Goal: Information Seeking & Learning: Check status

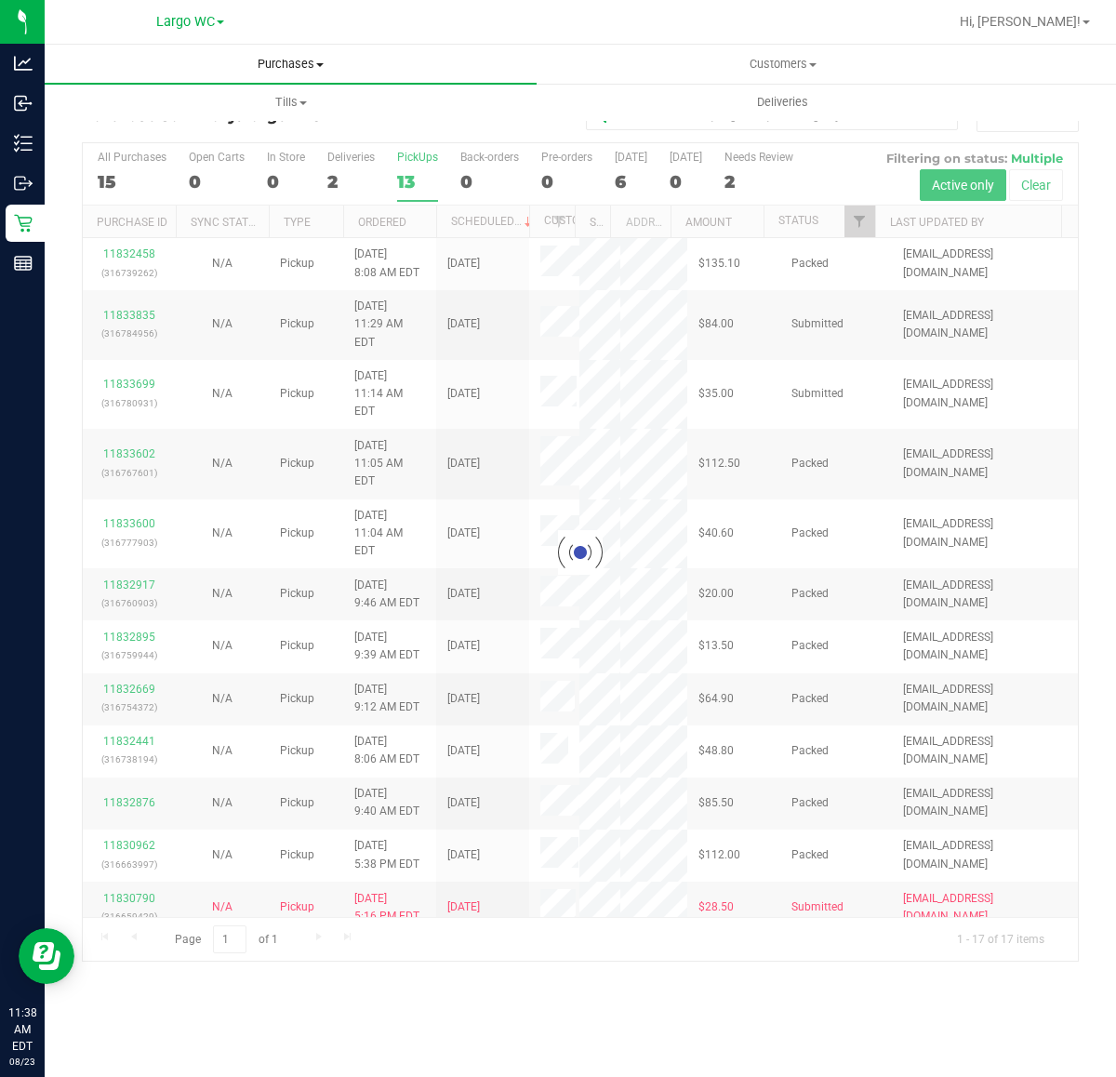
click at [321, 59] on span "Purchases" at bounding box center [291, 64] width 492 height 17
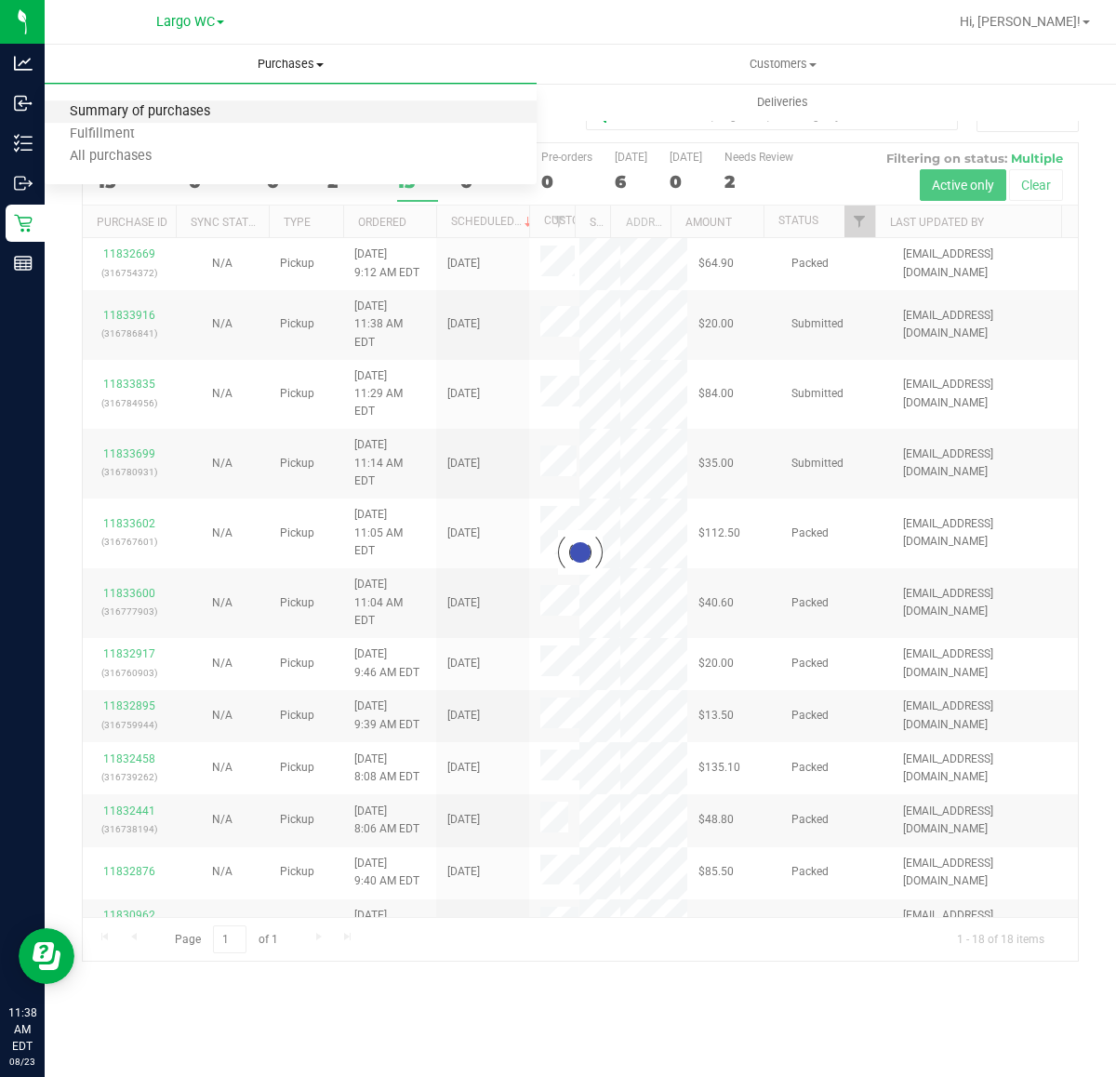
click at [167, 109] on span "Summary of purchases" at bounding box center [140, 112] width 191 height 16
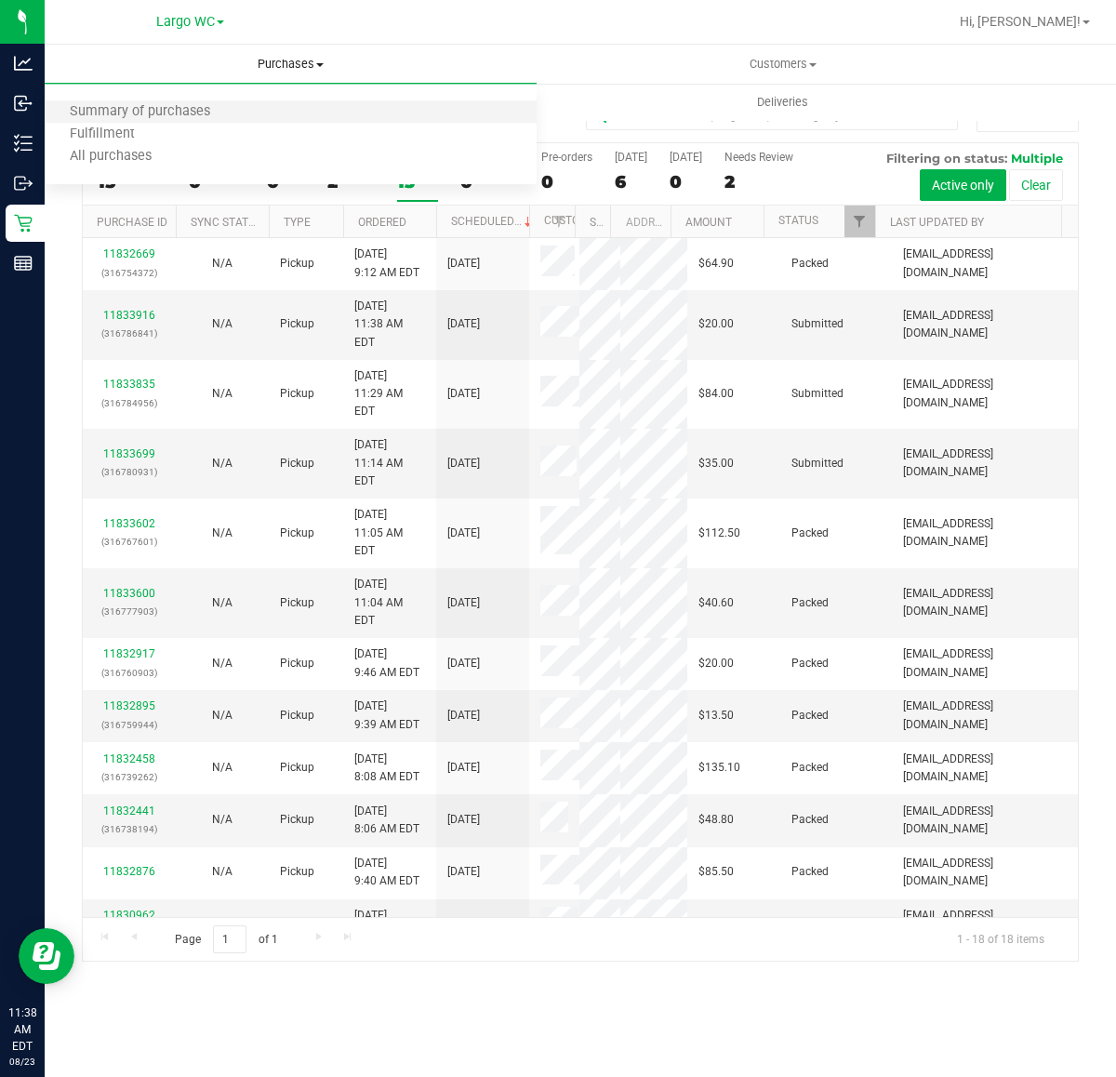
click at [248, 108] on li "Summary of purchases" at bounding box center [291, 112] width 492 height 22
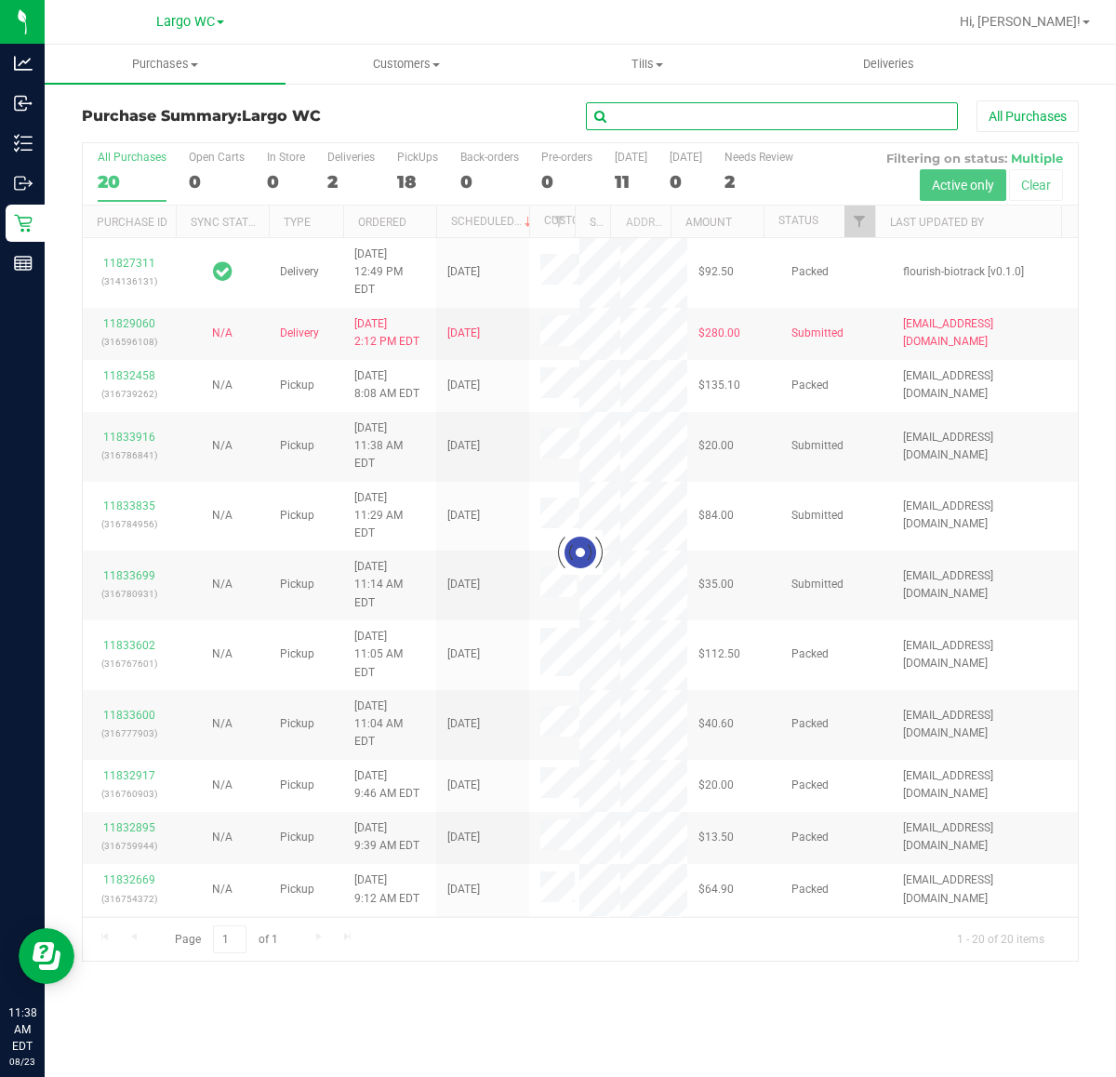
click at [690, 119] on input "text" at bounding box center [772, 116] width 372 height 28
click at [690, 116] on input "grant" at bounding box center [772, 116] width 372 height 28
click at [691, 116] on input "grant" at bounding box center [772, 116] width 372 height 28
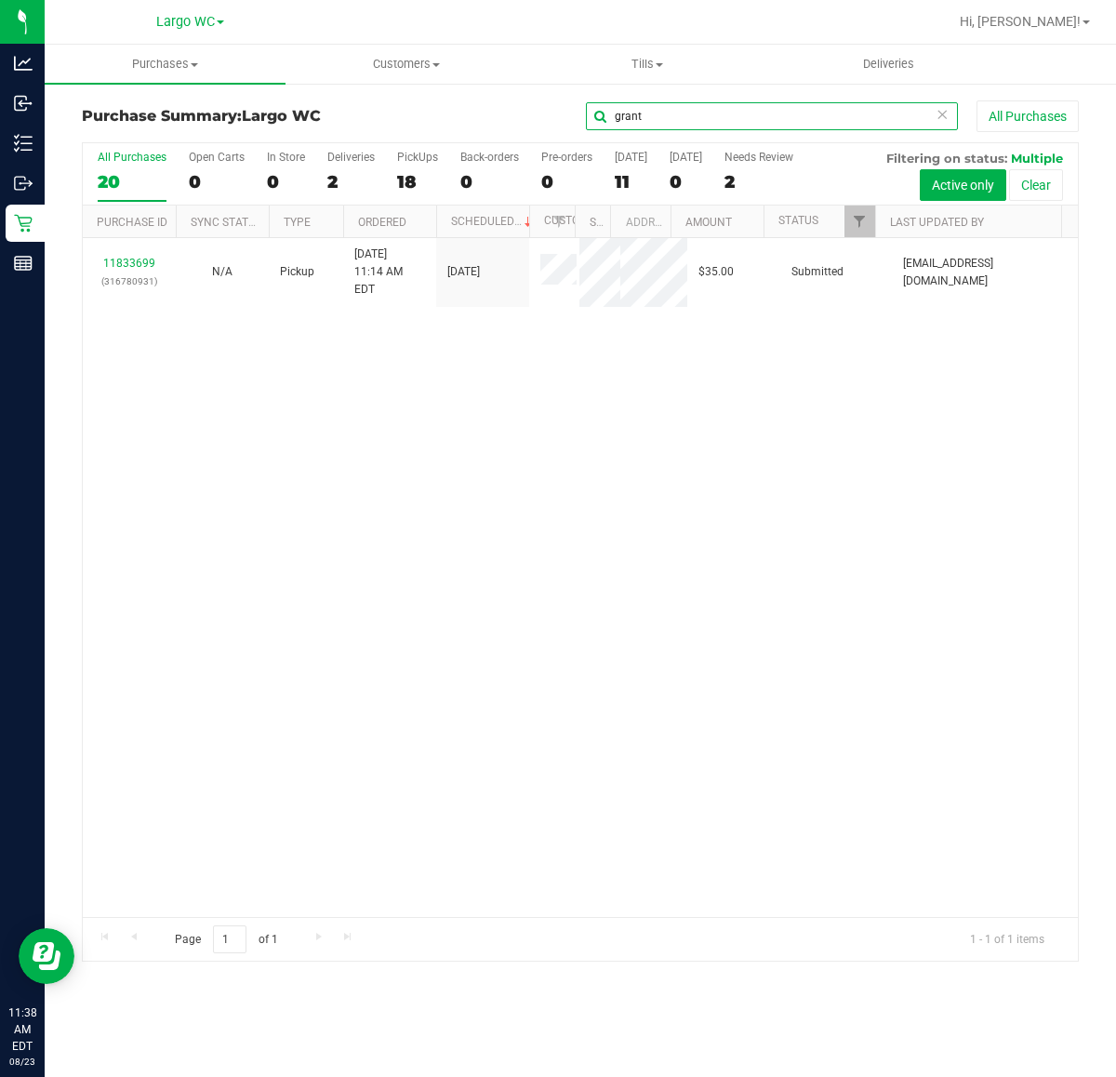
type input "grant"
click at [651, 365] on div "11833699 (316780931) N/A Pickup 8/23/2025 11:14 AM EDT 8/23/2025 $35.00 Submitt…" at bounding box center [580, 577] width 995 height 679
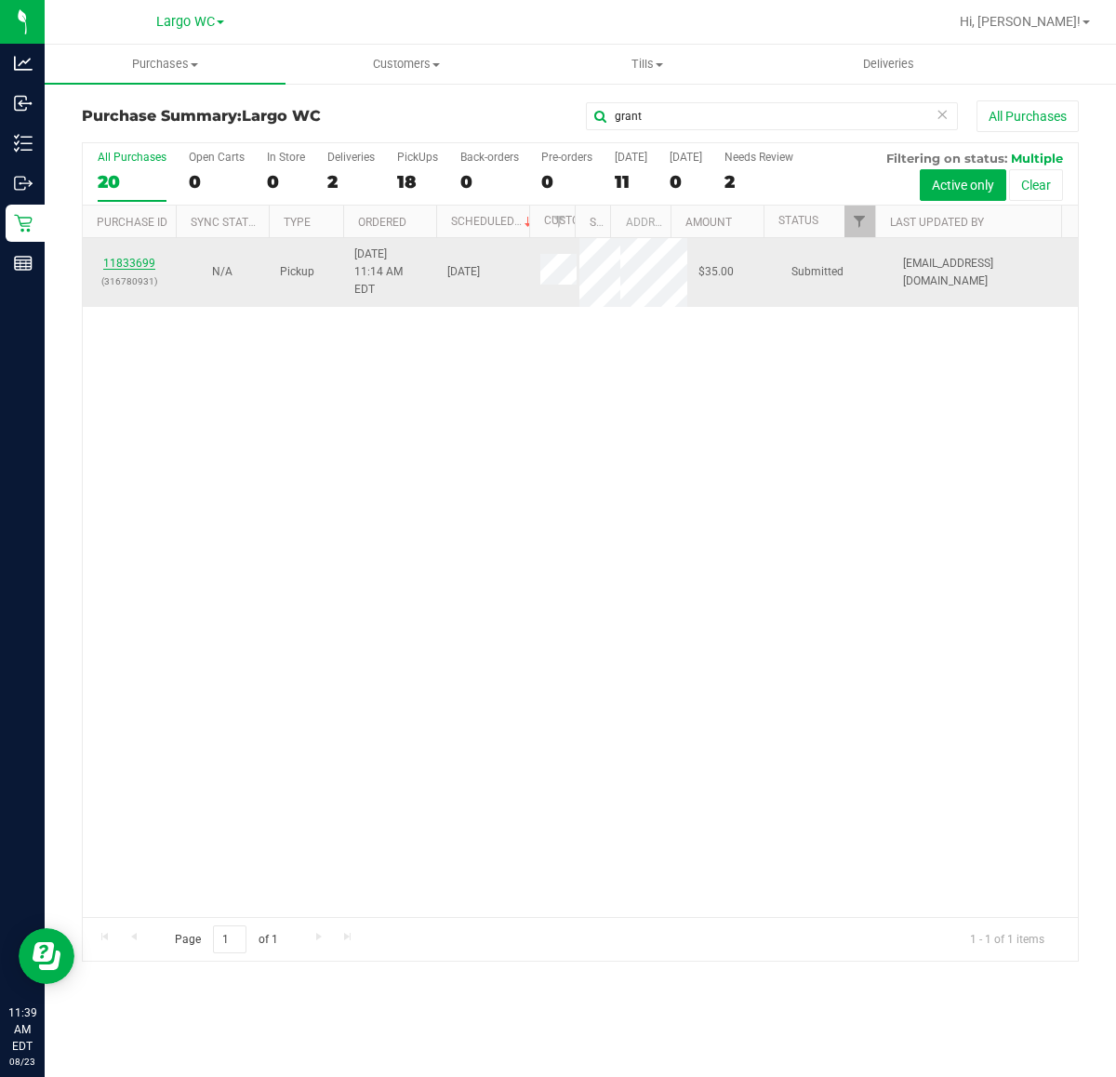
click at [128, 260] on link "11833699" at bounding box center [129, 263] width 52 height 13
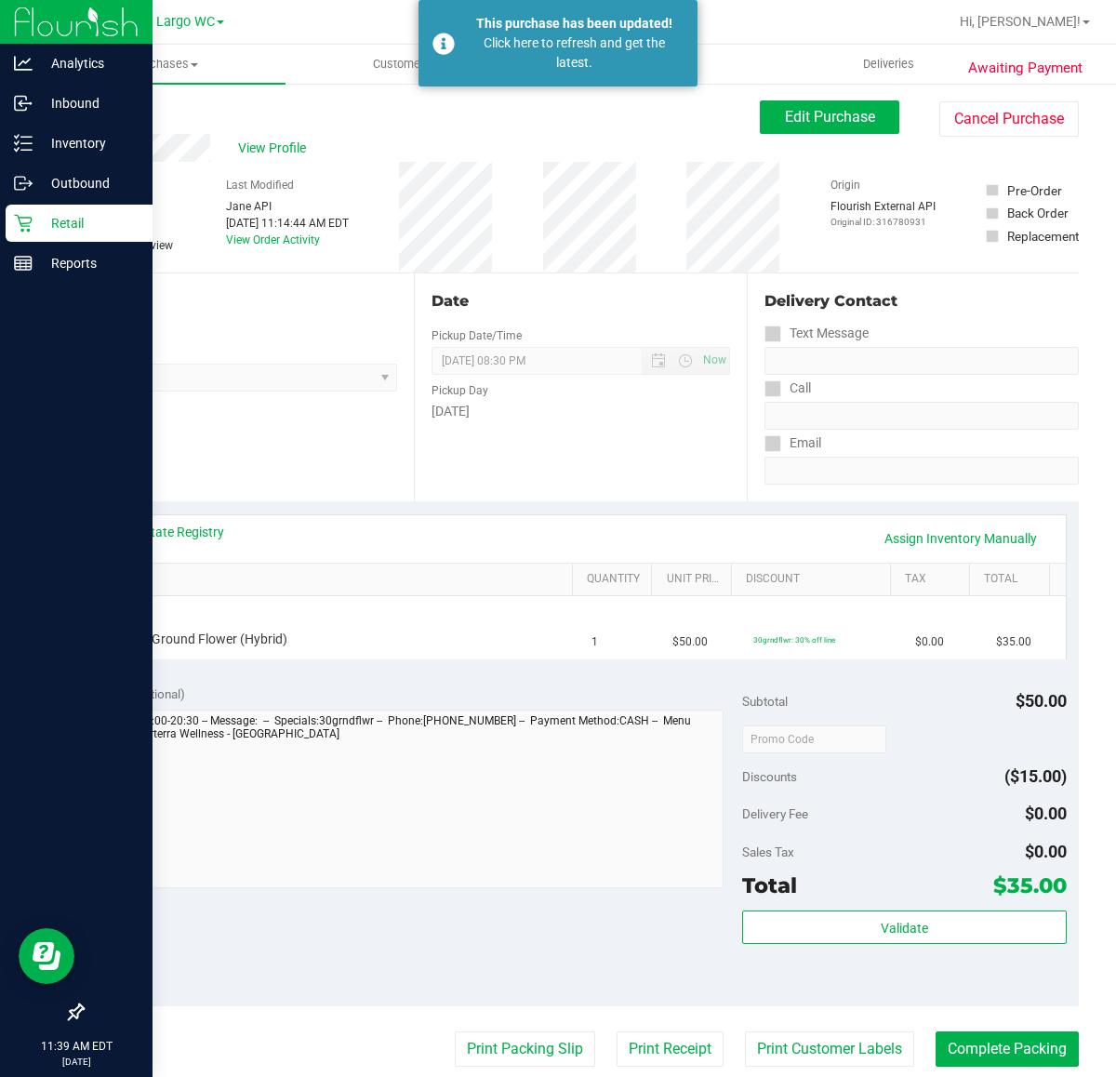
click at [14, 214] on icon at bounding box center [23, 223] width 19 height 19
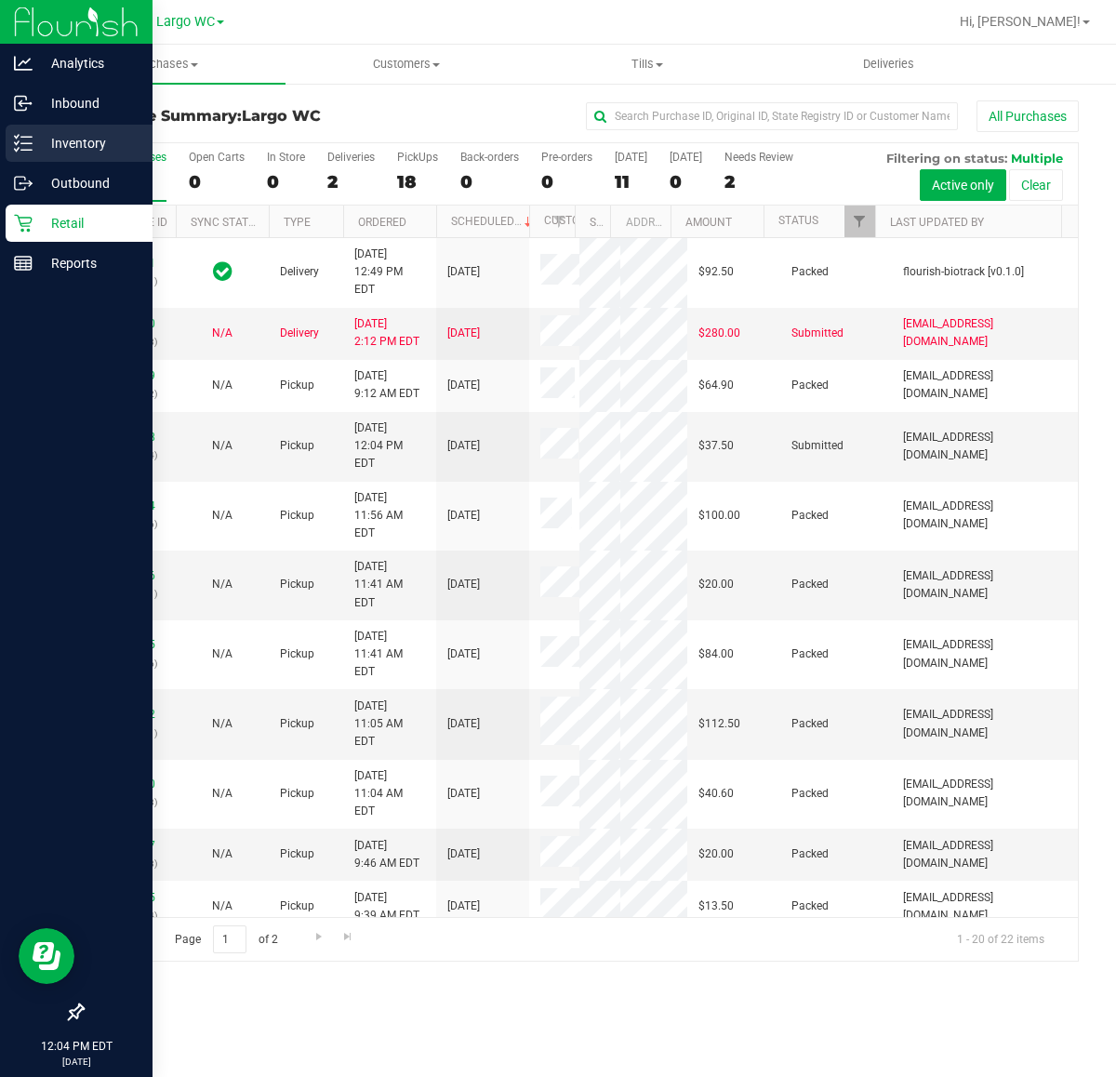
click at [63, 136] on p "Inventory" at bounding box center [89, 143] width 112 height 22
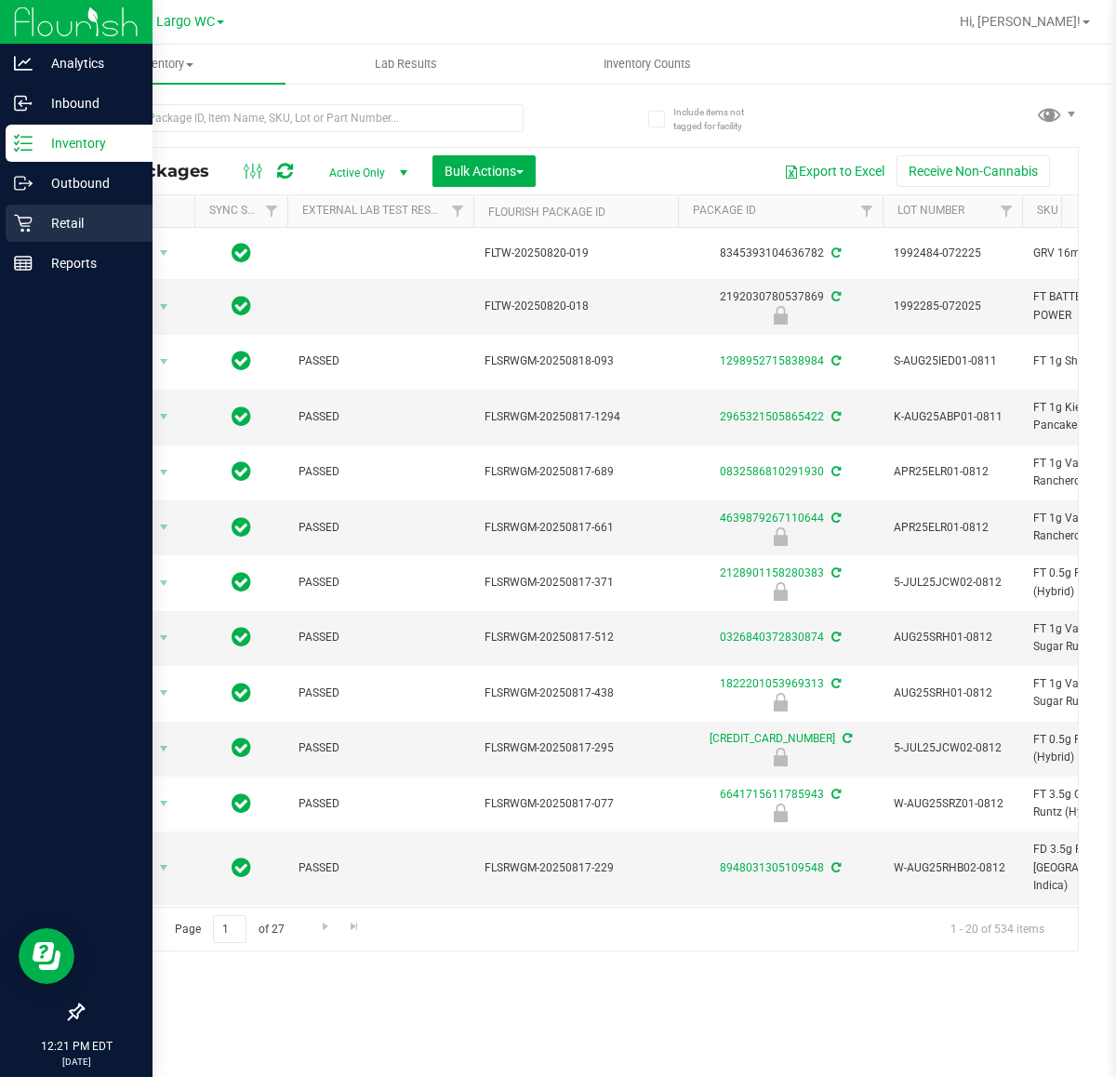
click at [42, 220] on p "Retail" at bounding box center [89, 223] width 112 height 22
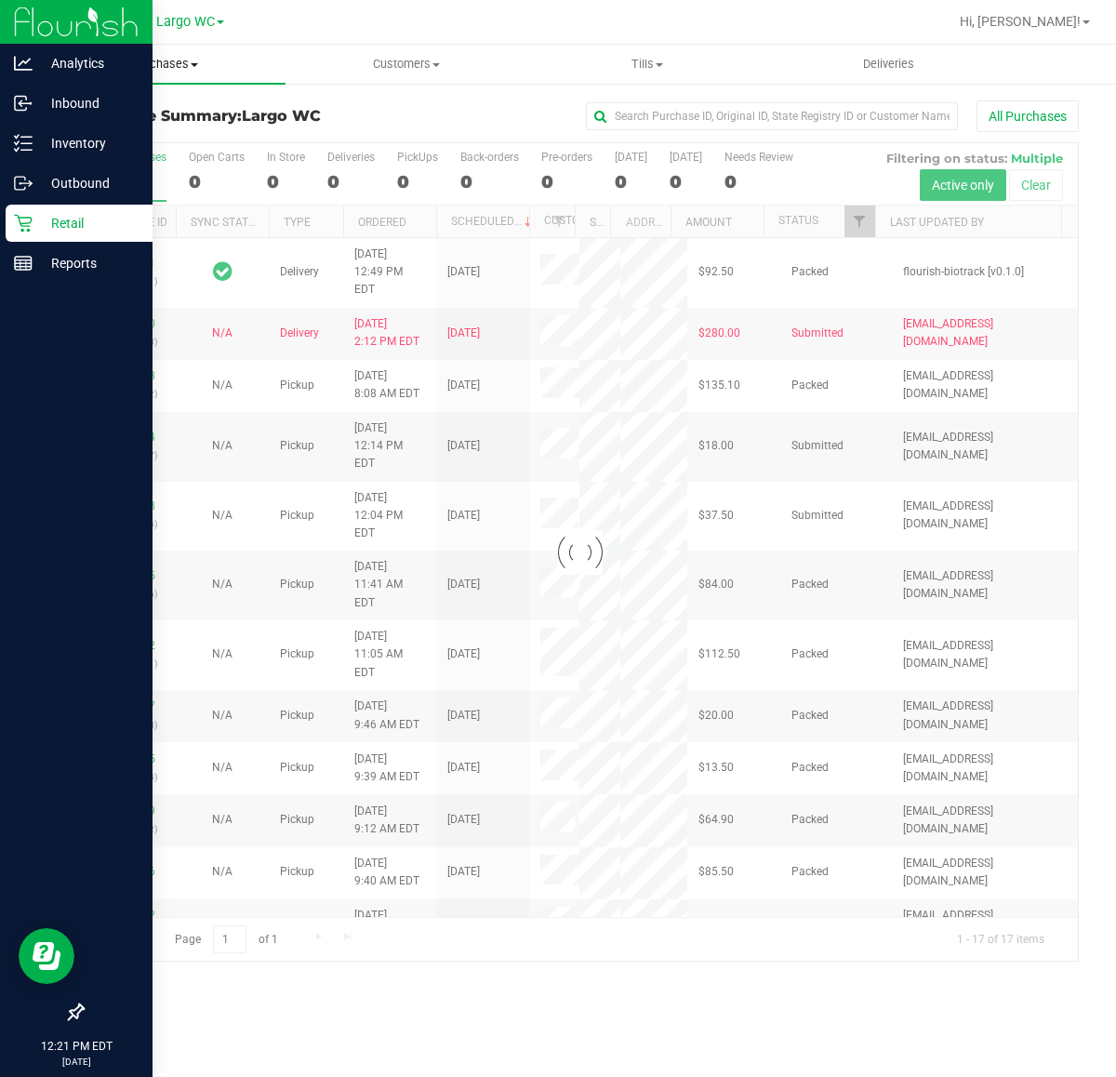
click at [163, 65] on span "Purchases" at bounding box center [165, 64] width 241 height 17
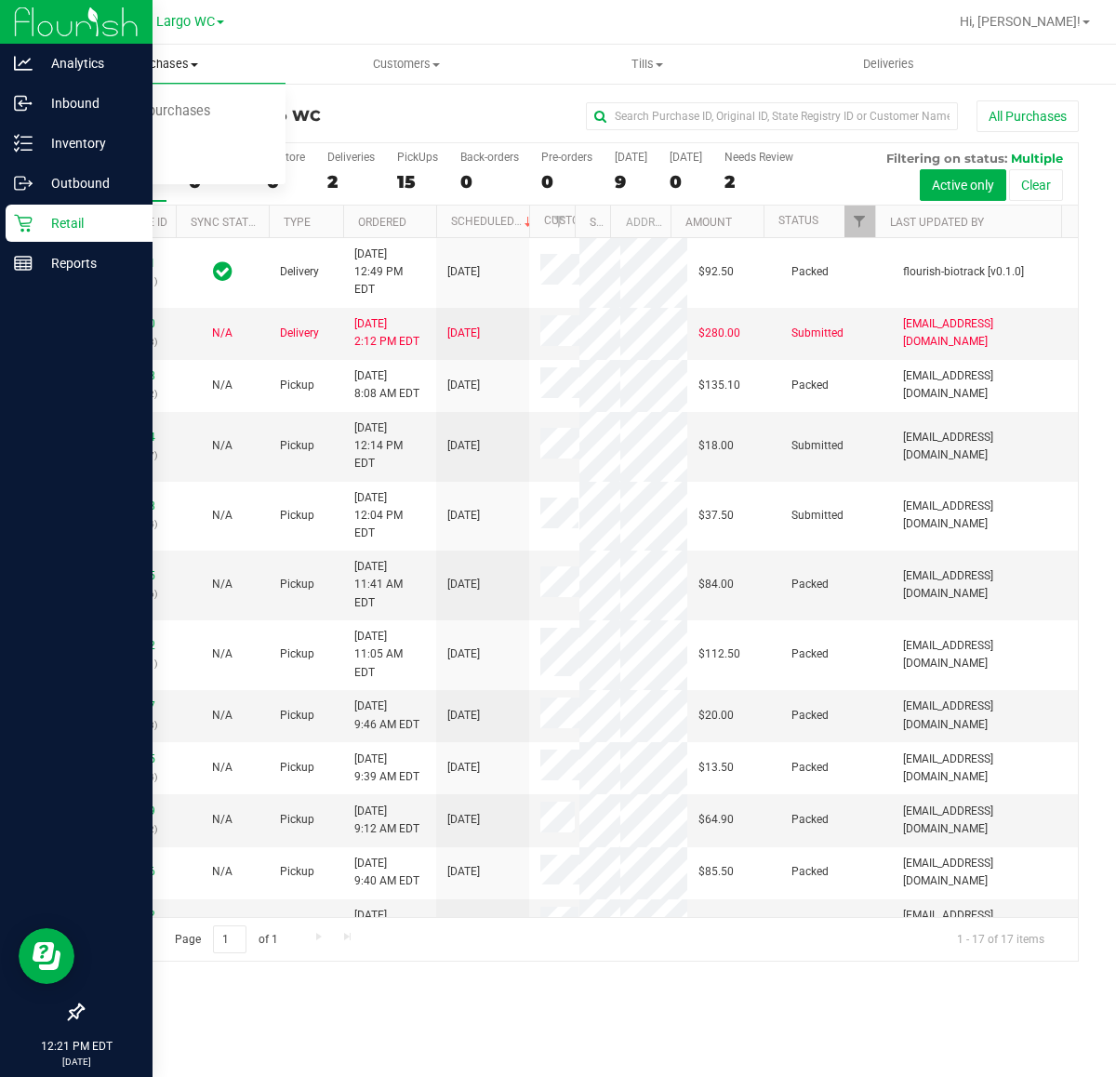
click at [180, 56] on span "Purchases" at bounding box center [165, 64] width 241 height 17
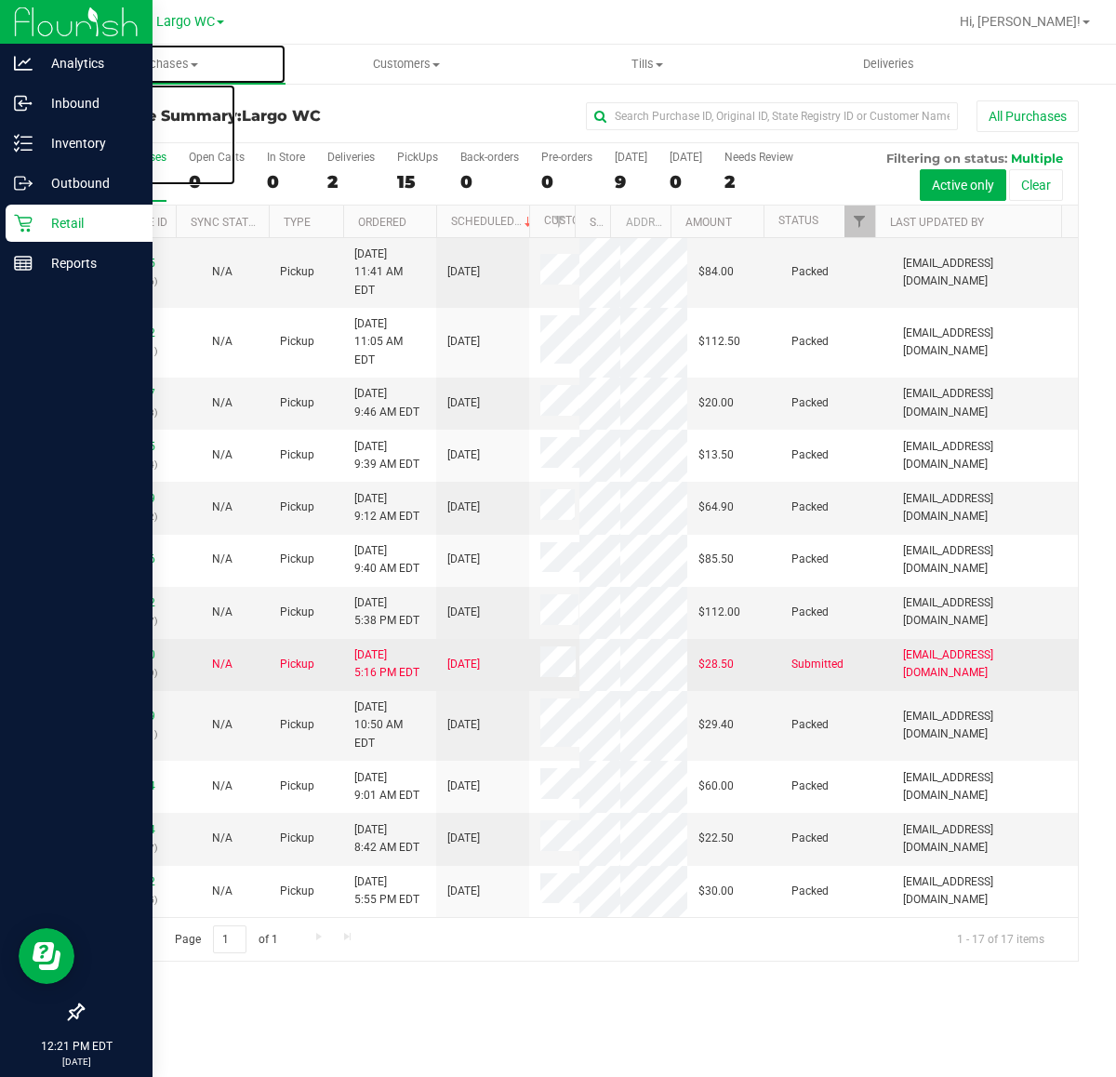
scroll to position [521, 0]
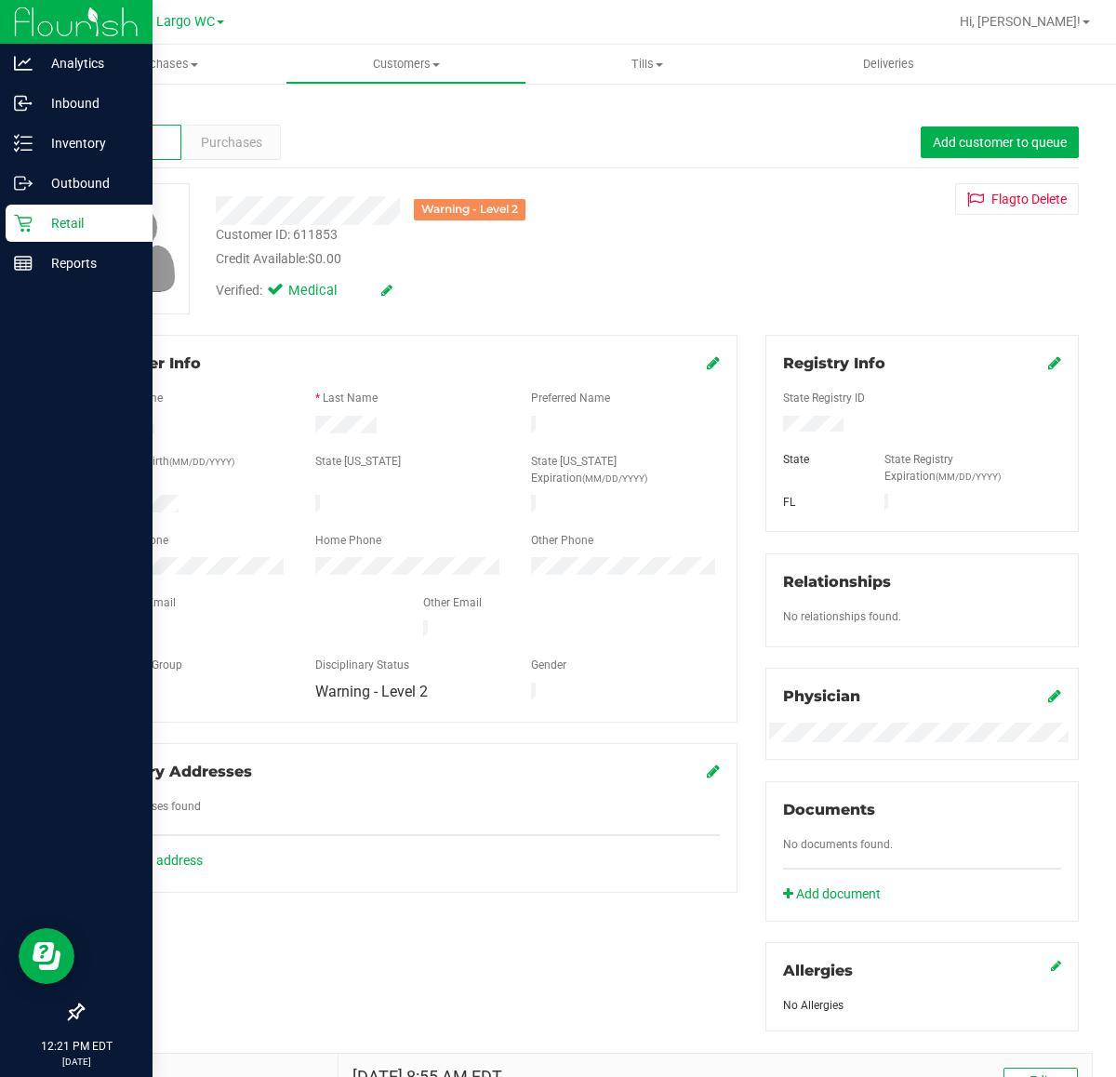
click at [593, 495] on div at bounding box center [625, 506] width 216 height 22
drag, startPoint x: 183, startPoint y: 477, endPoint x: 90, endPoint y: 482, distance: 93.1
click at [90, 495] on div at bounding box center [194, 506] width 216 height 22
click at [29, 210] on div "Retail" at bounding box center [79, 223] width 147 height 37
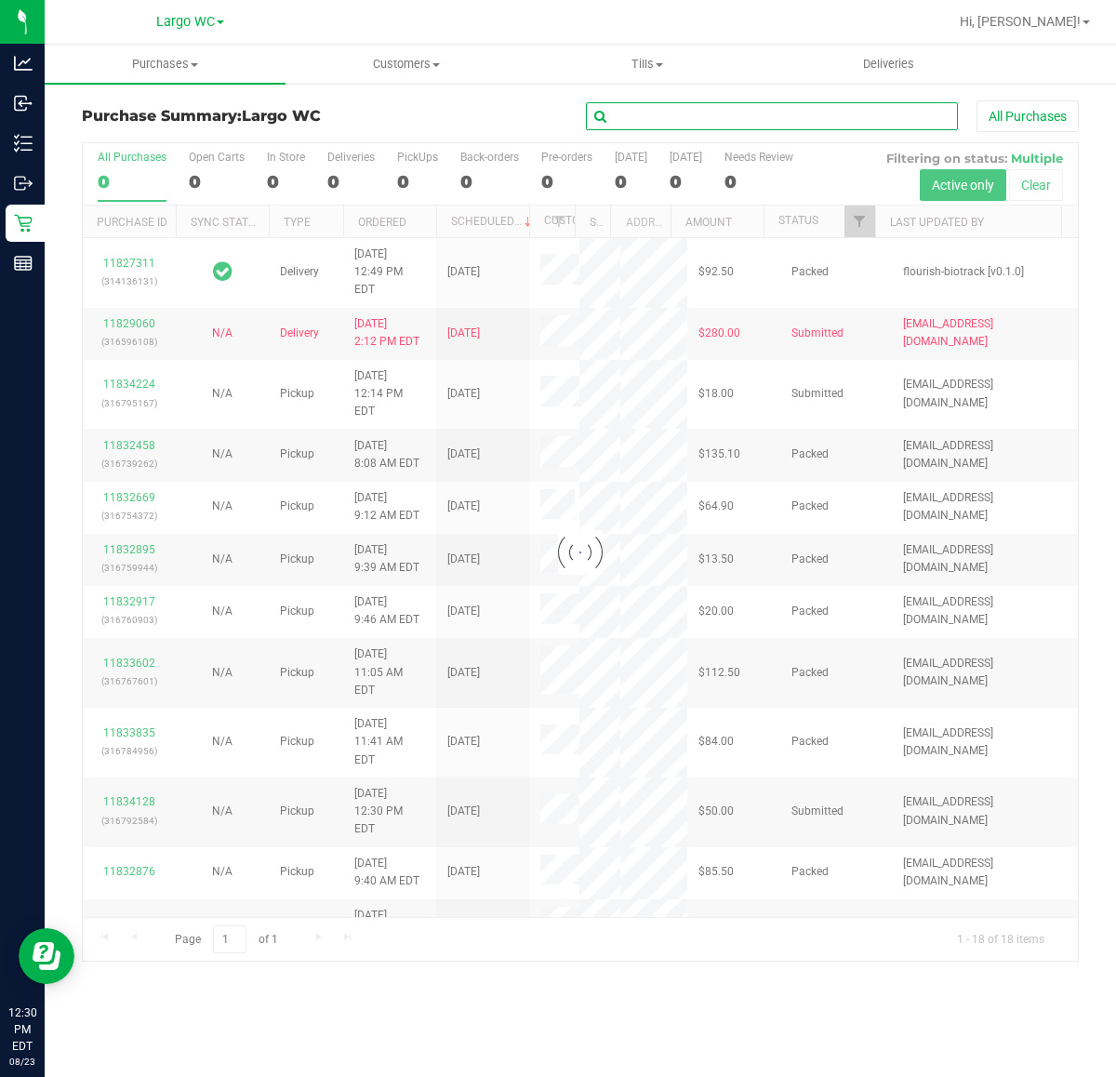
click at [671, 110] on input "text" at bounding box center [772, 116] width 372 height 28
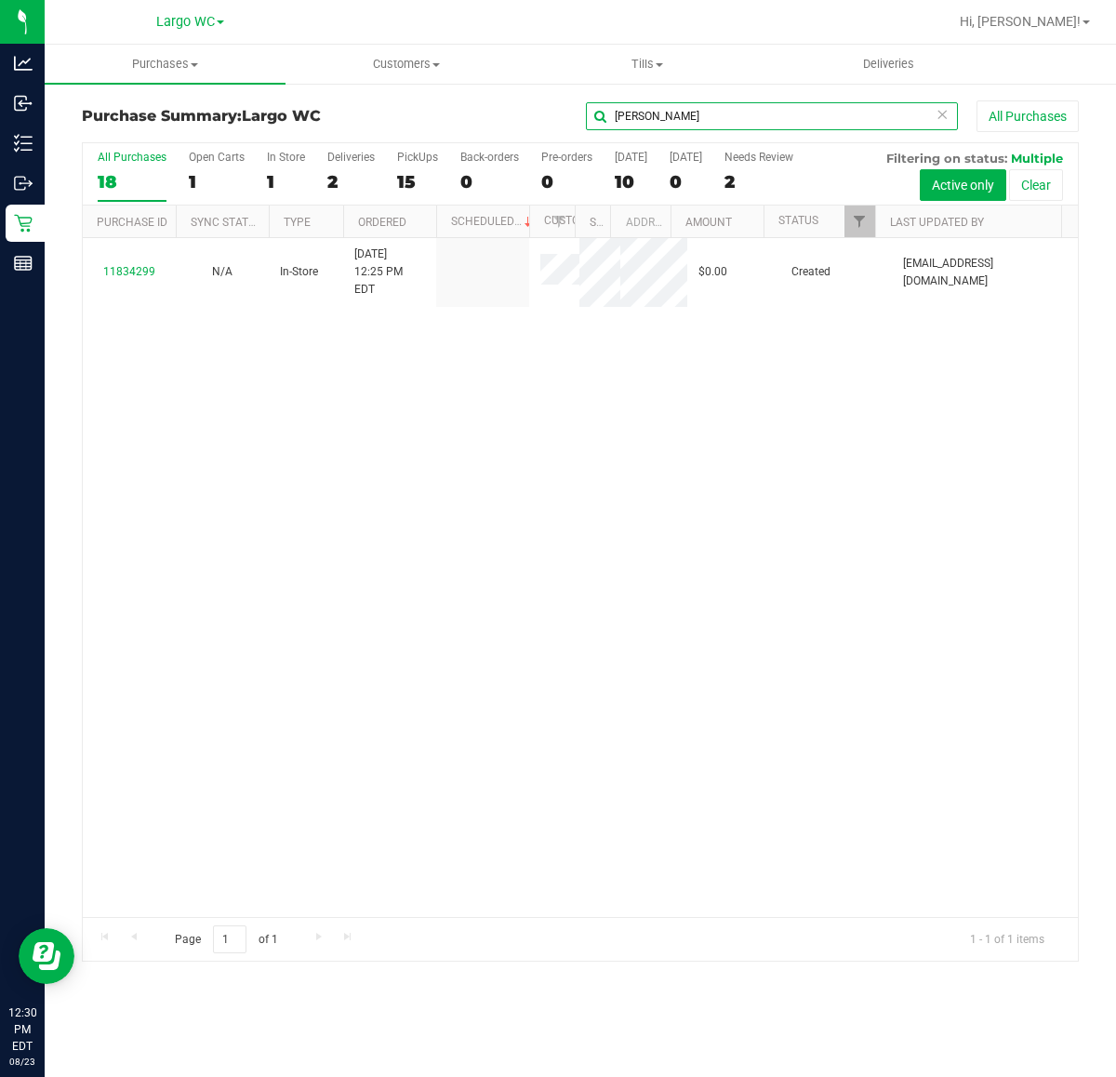
type input "julie"
drag, startPoint x: 596, startPoint y: 500, endPoint x: 566, endPoint y: 349, distance: 153.8
click at [596, 496] on div "11834299 N/A In-Store 8/23/2025 12:25 PM EDT $0.00 Created rbarcomb@liveparalle…" at bounding box center [580, 577] width 995 height 679
click at [791, 617] on div "11834299 N/A In-Store 8/23/2025 12:25 PM EDT $0.00 Created rbarcomb@liveparalle…" at bounding box center [580, 577] width 995 height 679
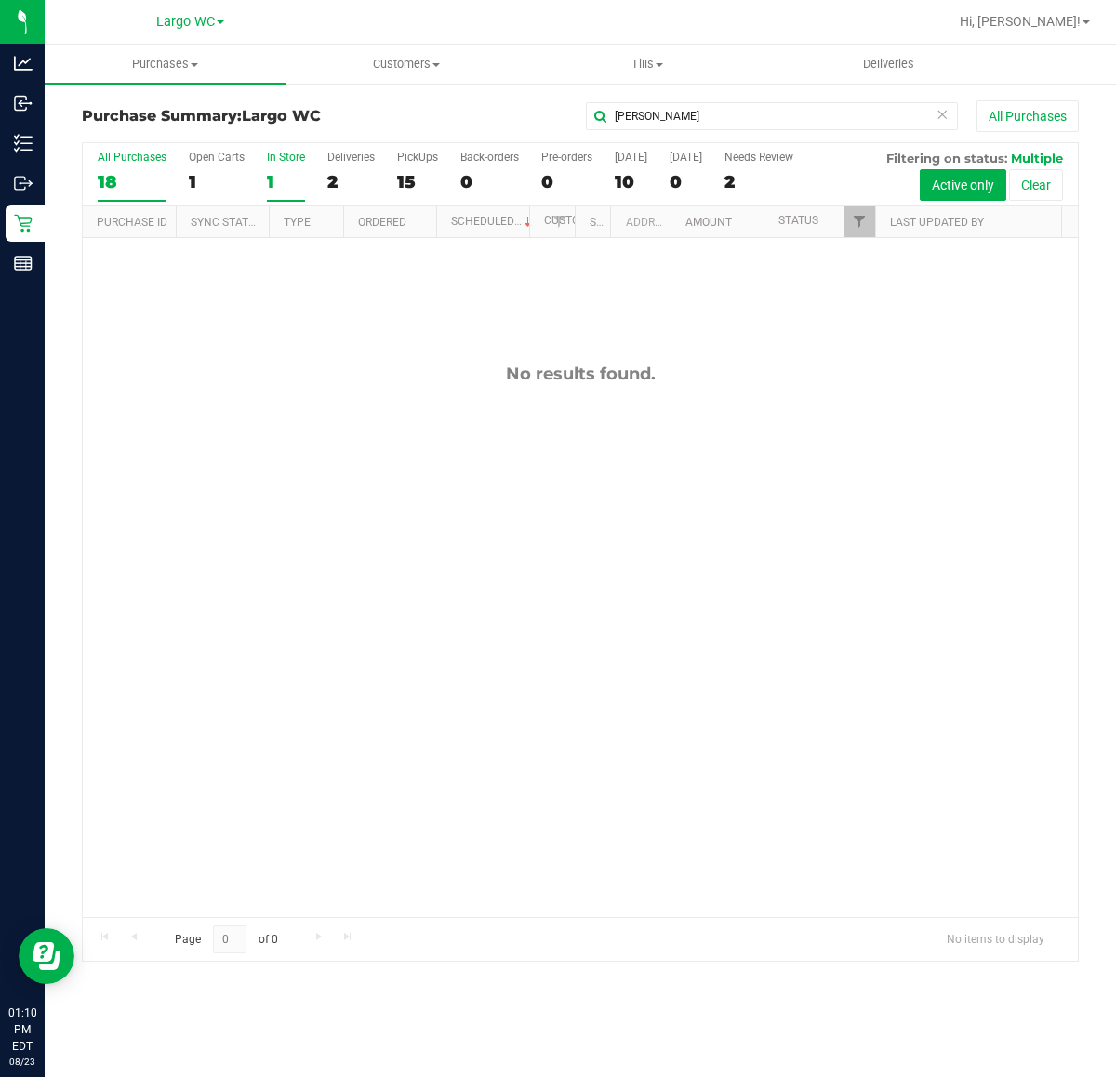
click at [277, 178] on div "1" at bounding box center [286, 181] width 38 height 21
click at [0, 0] on input "In Store 1" at bounding box center [0, 0] width 0 height 0
click at [258, 175] on div "All Purchases 15 Open Carts 0 In Store 0 Deliveries 2 PickUps 13 Back-orders 0 …" at bounding box center [580, 174] width 995 height 62
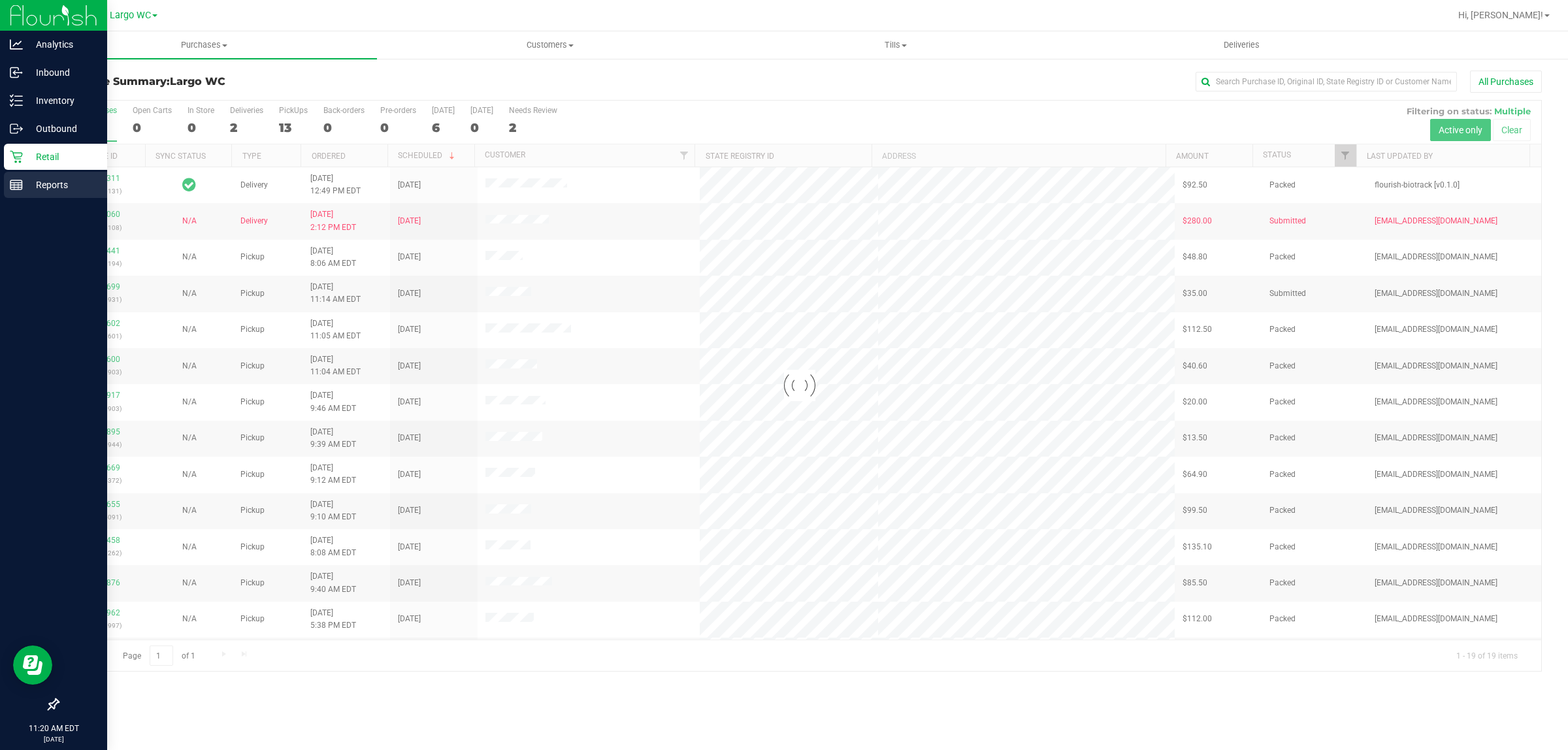
click at [24, 185] on p "Reports" at bounding box center [62, 185] width 79 height 15
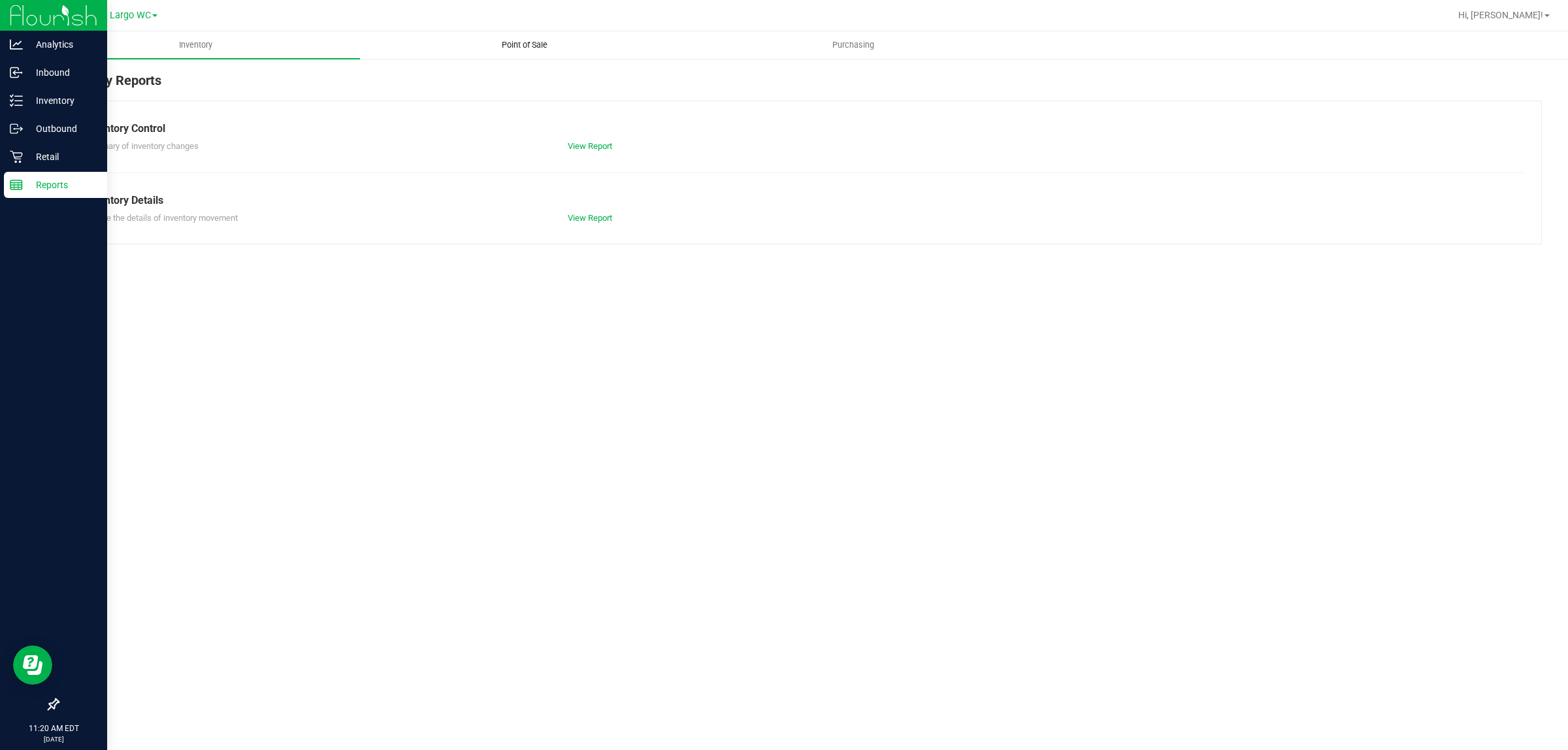
click at [553, 51] on uib-tab-heading "Point of Sale" at bounding box center [524, 45] width 327 height 26
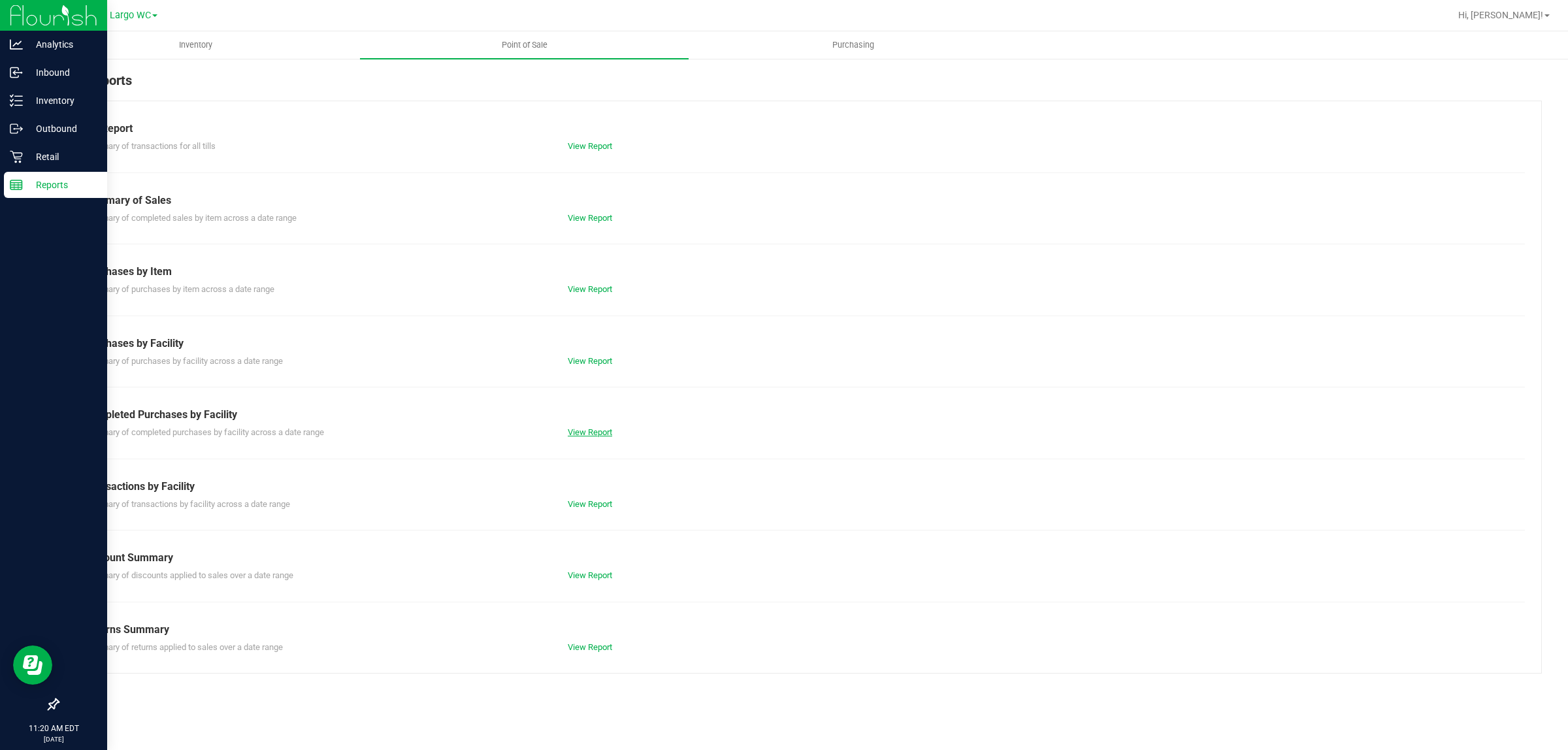
click at [584, 433] on link "View Report" at bounding box center [589, 432] width 44 height 10
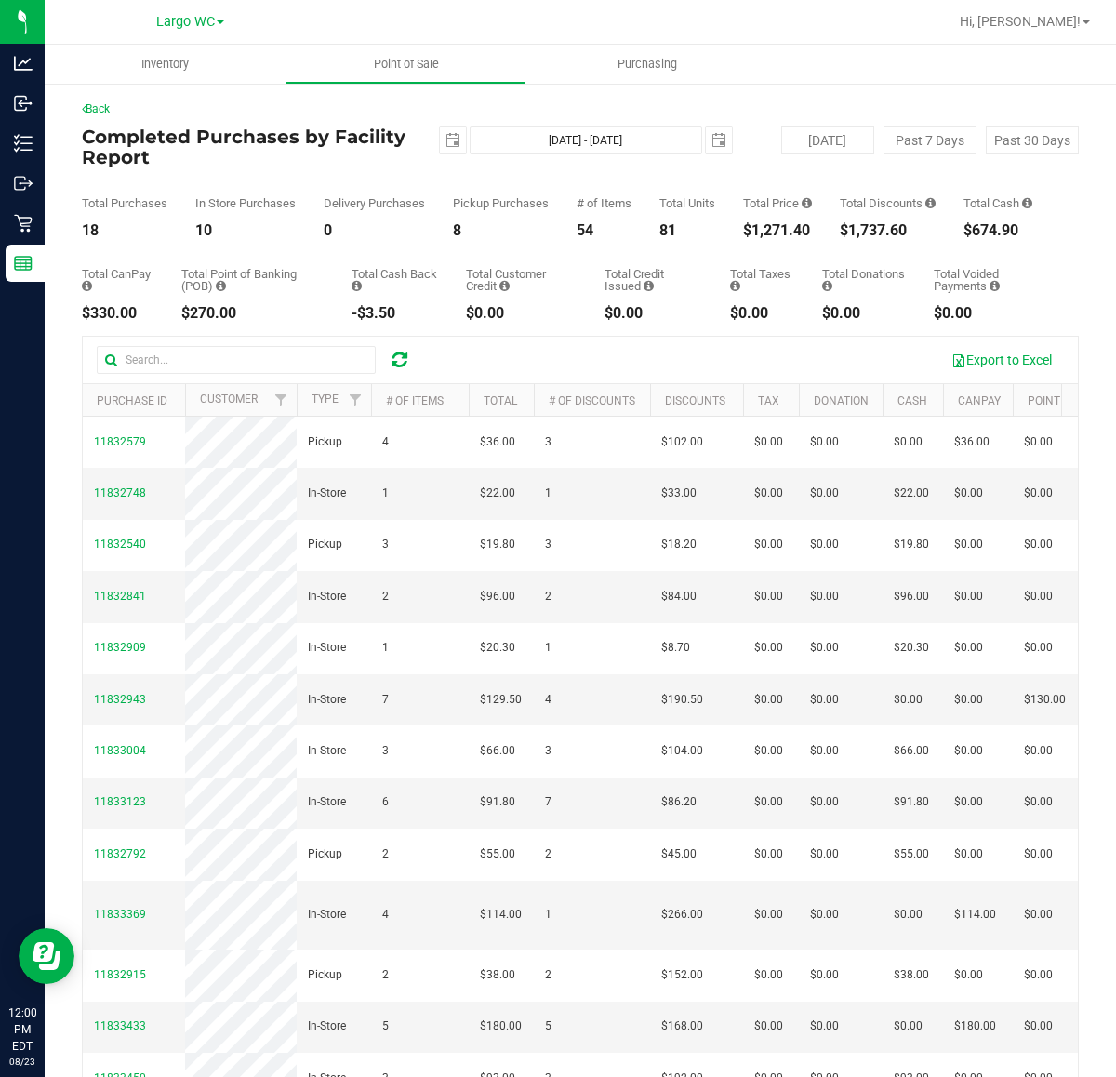
click at [781, 238] on div "$1,271.40" at bounding box center [777, 230] width 69 height 15
click at [746, 238] on div "$1,271.40" at bounding box center [777, 230] width 69 height 15
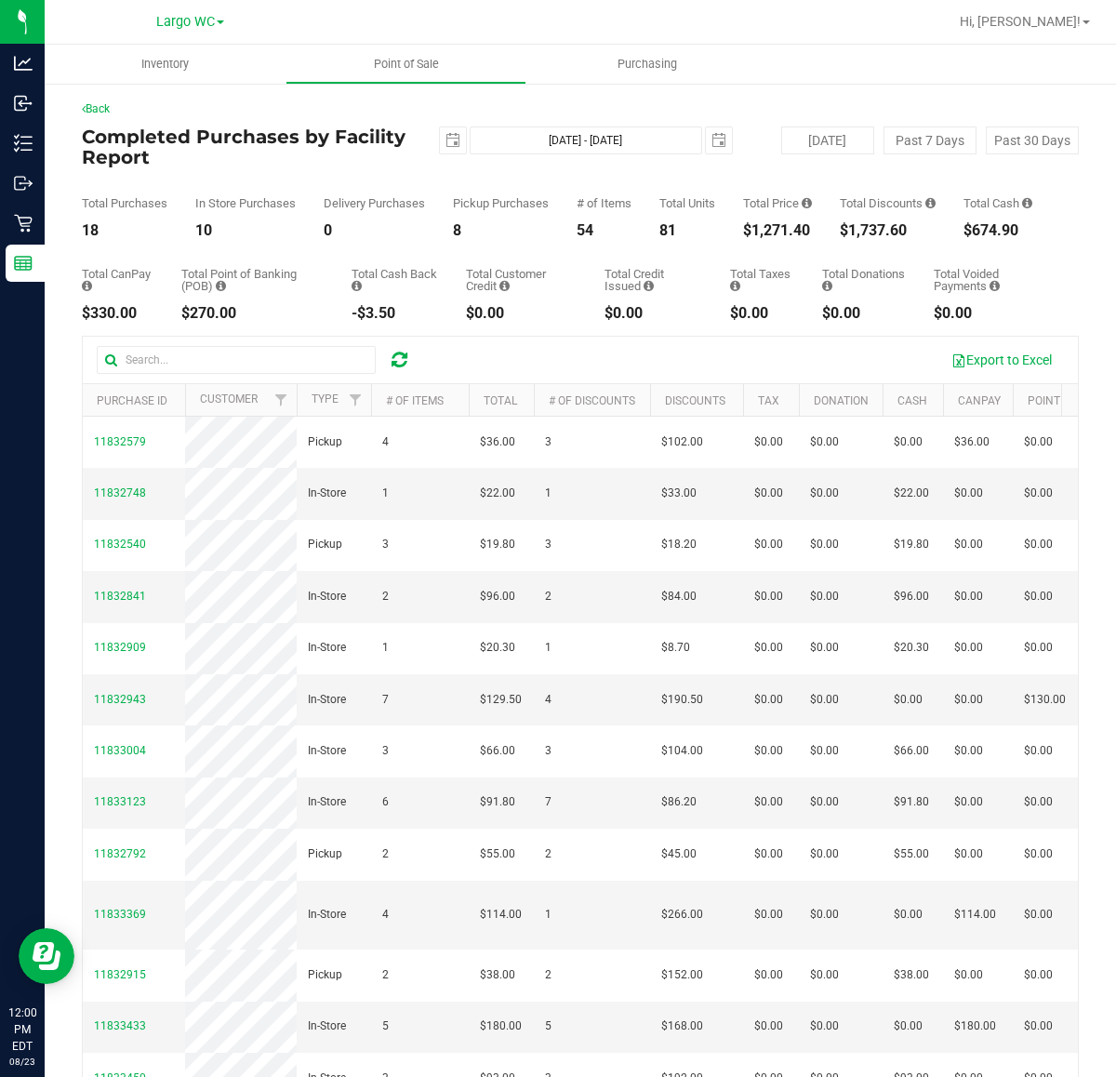
click at [746, 238] on div "$1,271.40" at bounding box center [777, 230] width 69 height 15
click at [842, 238] on div "$1,737.60" at bounding box center [888, 230] width 96 height 15
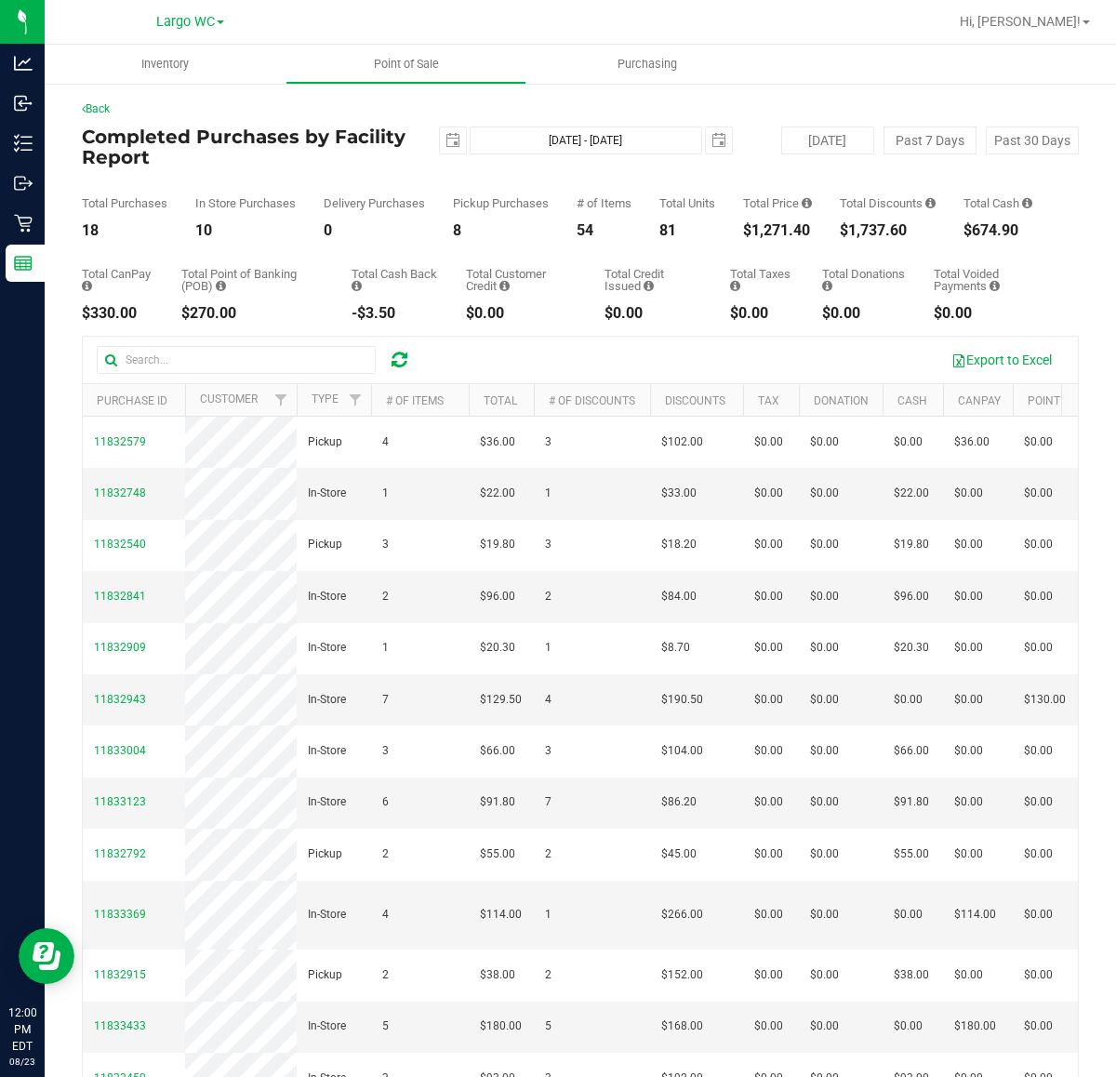
click at [740, 234] on div "Total Purchases 18 In Store Purchases 10 Delivery Purchases 0 Pickup Purchases …" at bounding box center [580, 202] width 997 height 71
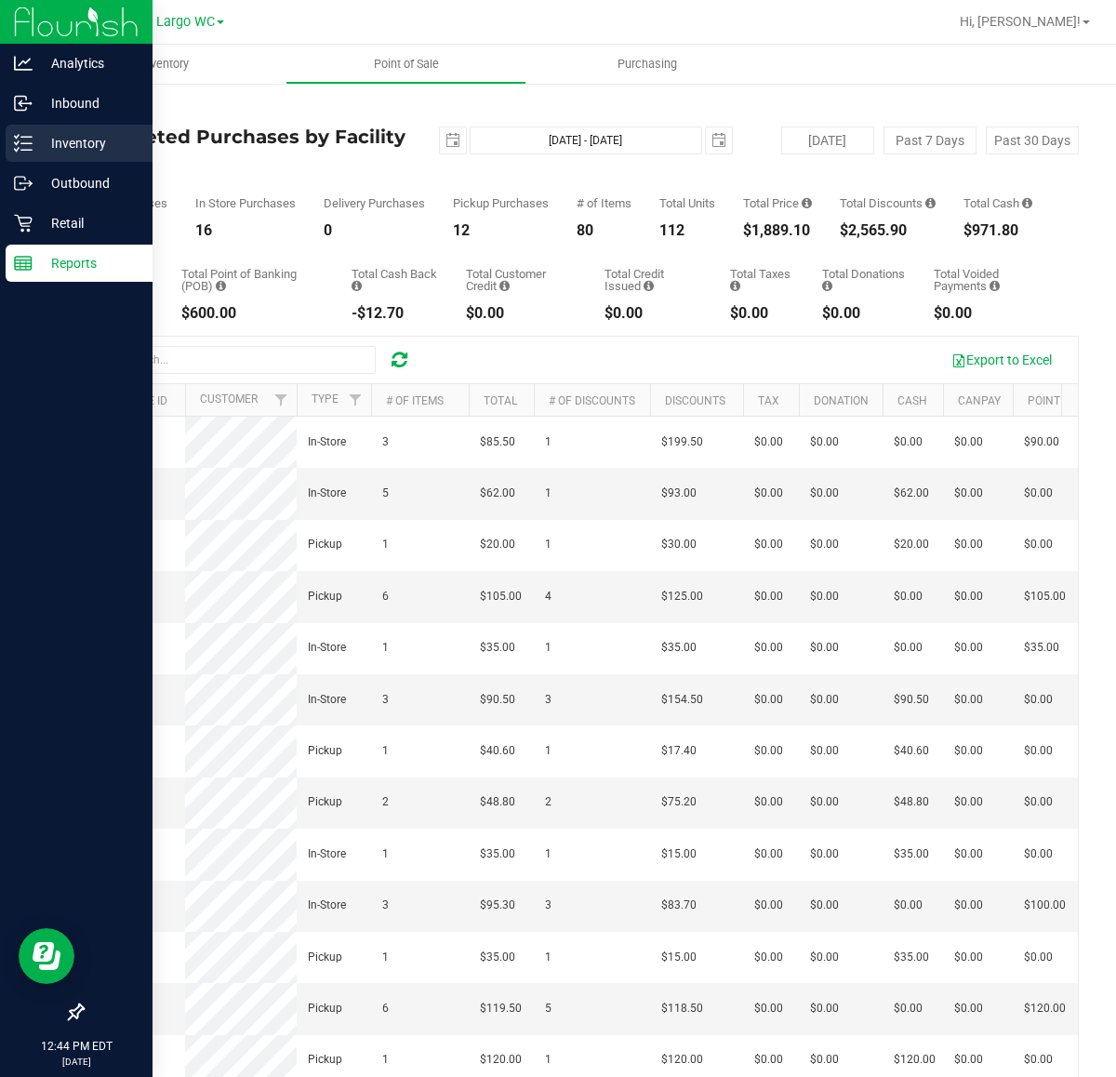
click at [68, 138] on p "Inventory" at bounding box center [89, 143] width 112 height 22
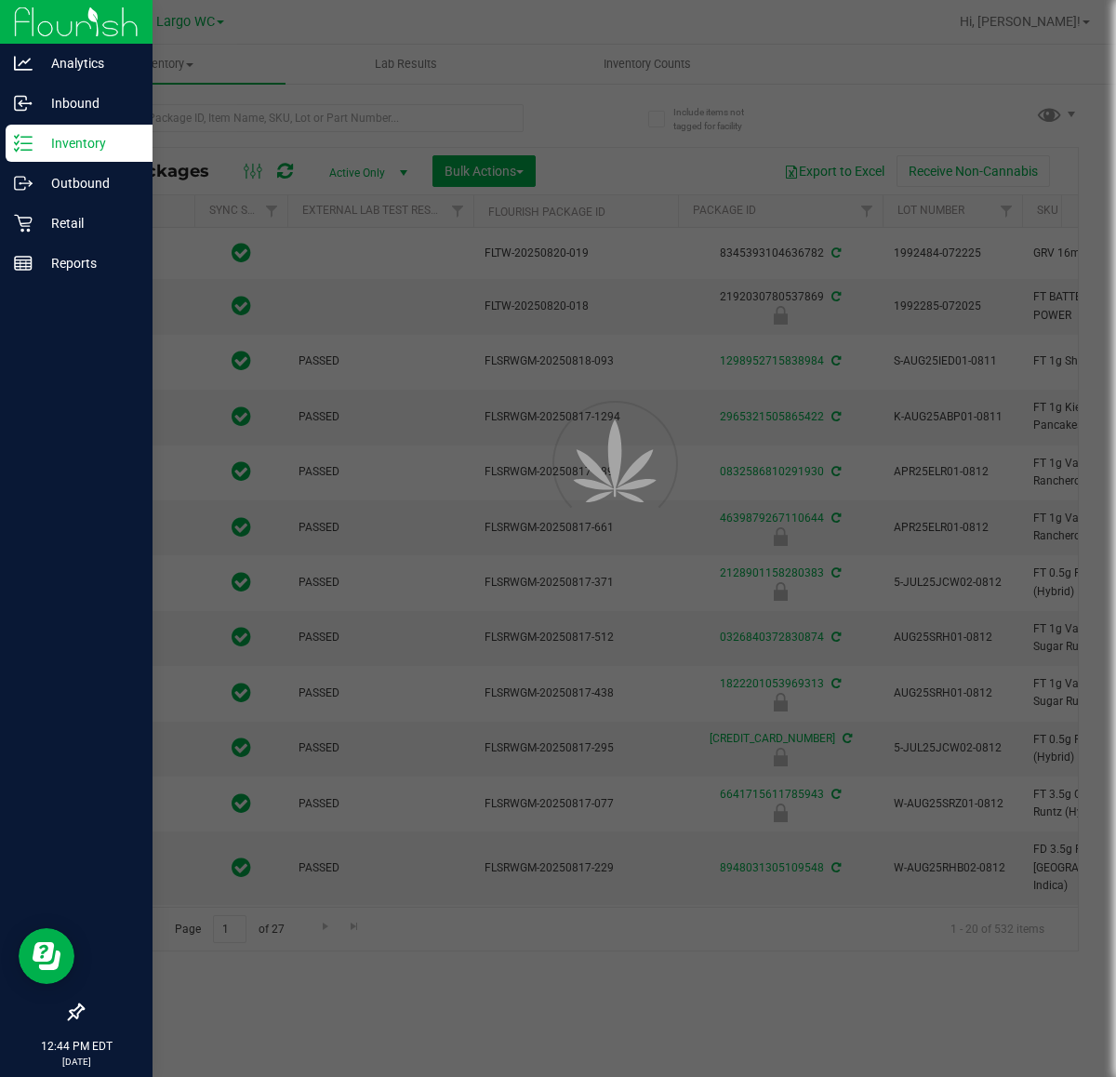
click at [273, 124] on div at bounding box center [558, 538] width 1116 height 1077
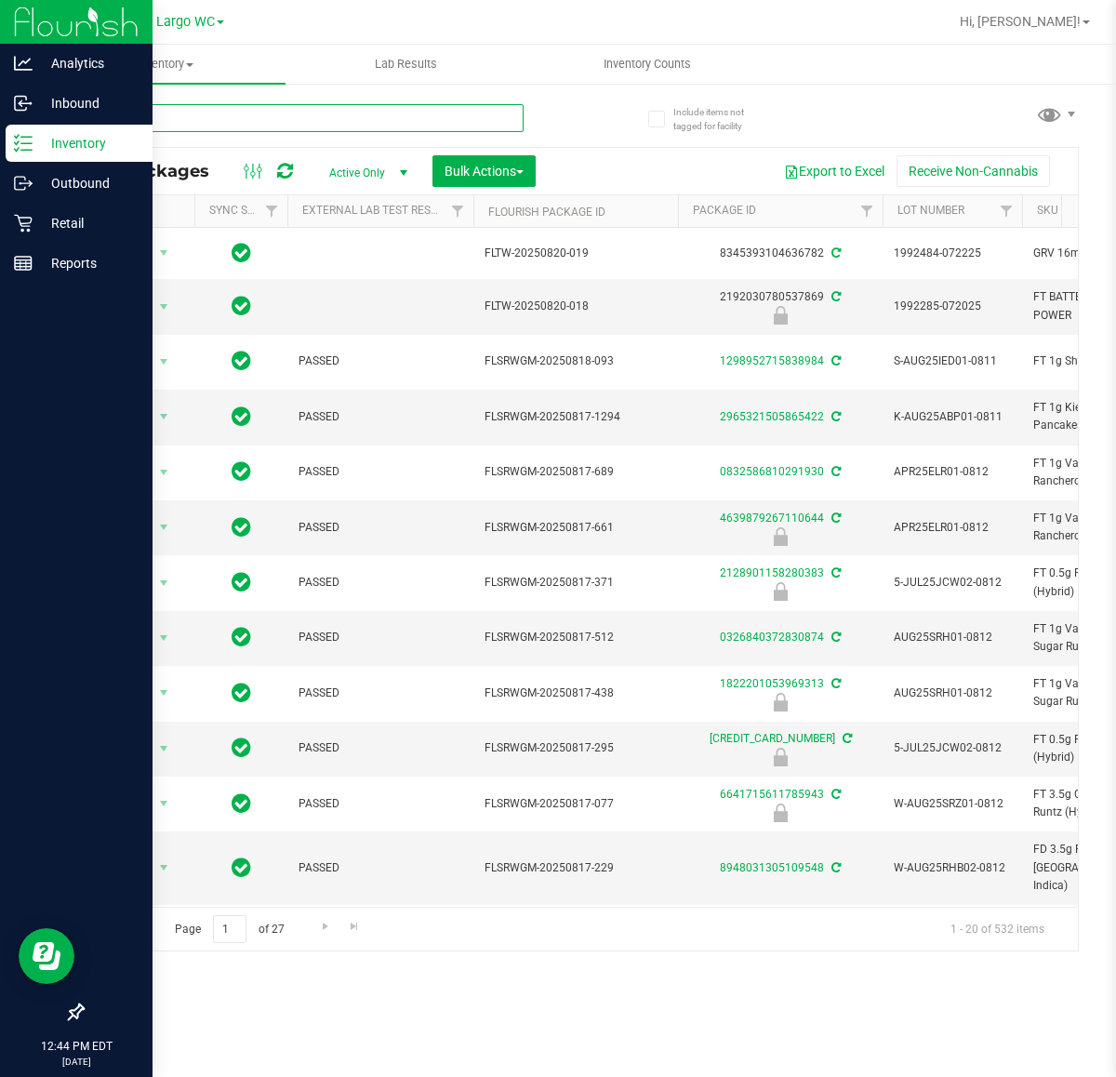
click at [237, 116] on input "text" at bounding box center [303, 118] width 442 height 28
type input "bct"
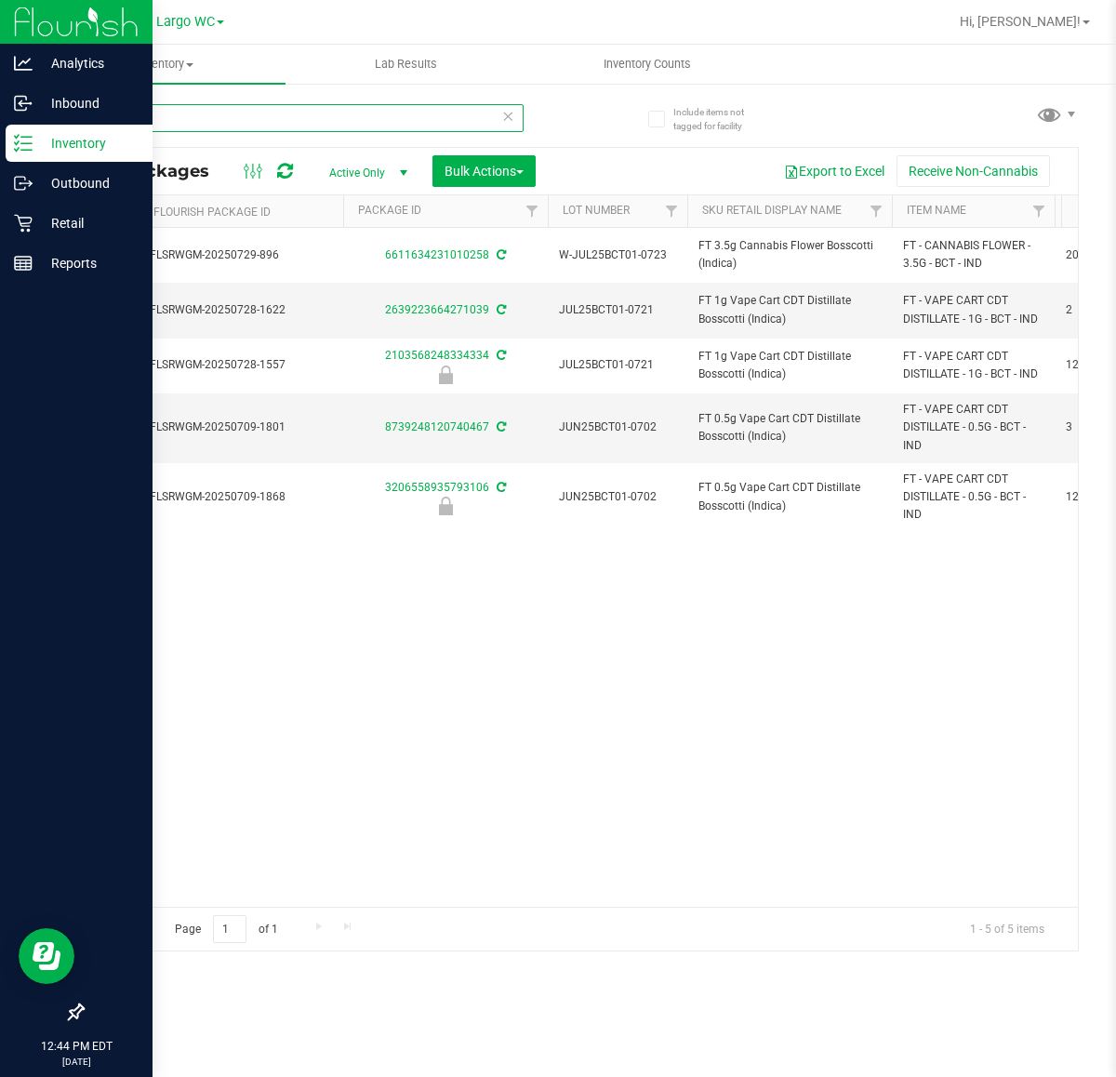
scroll to position [0, 341]
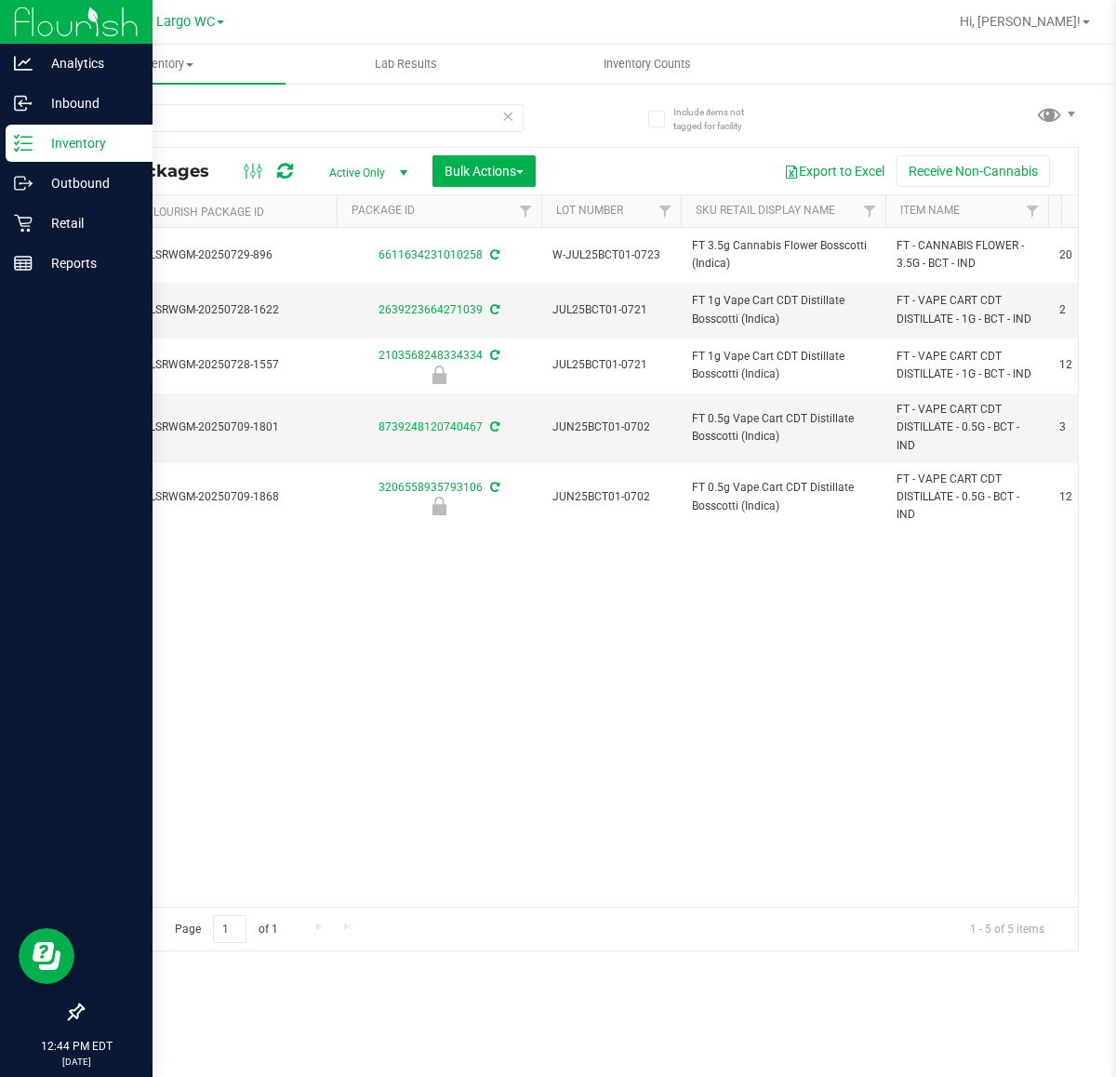
click at [705, 834] on div "Action Action Adjust qty Create package Edit attributes Global inventory Locate…" at bounding box center [580, 567] width 995 height 679
click at [23, 265] on icon at bounding box center [23, 263] width 19 height 19
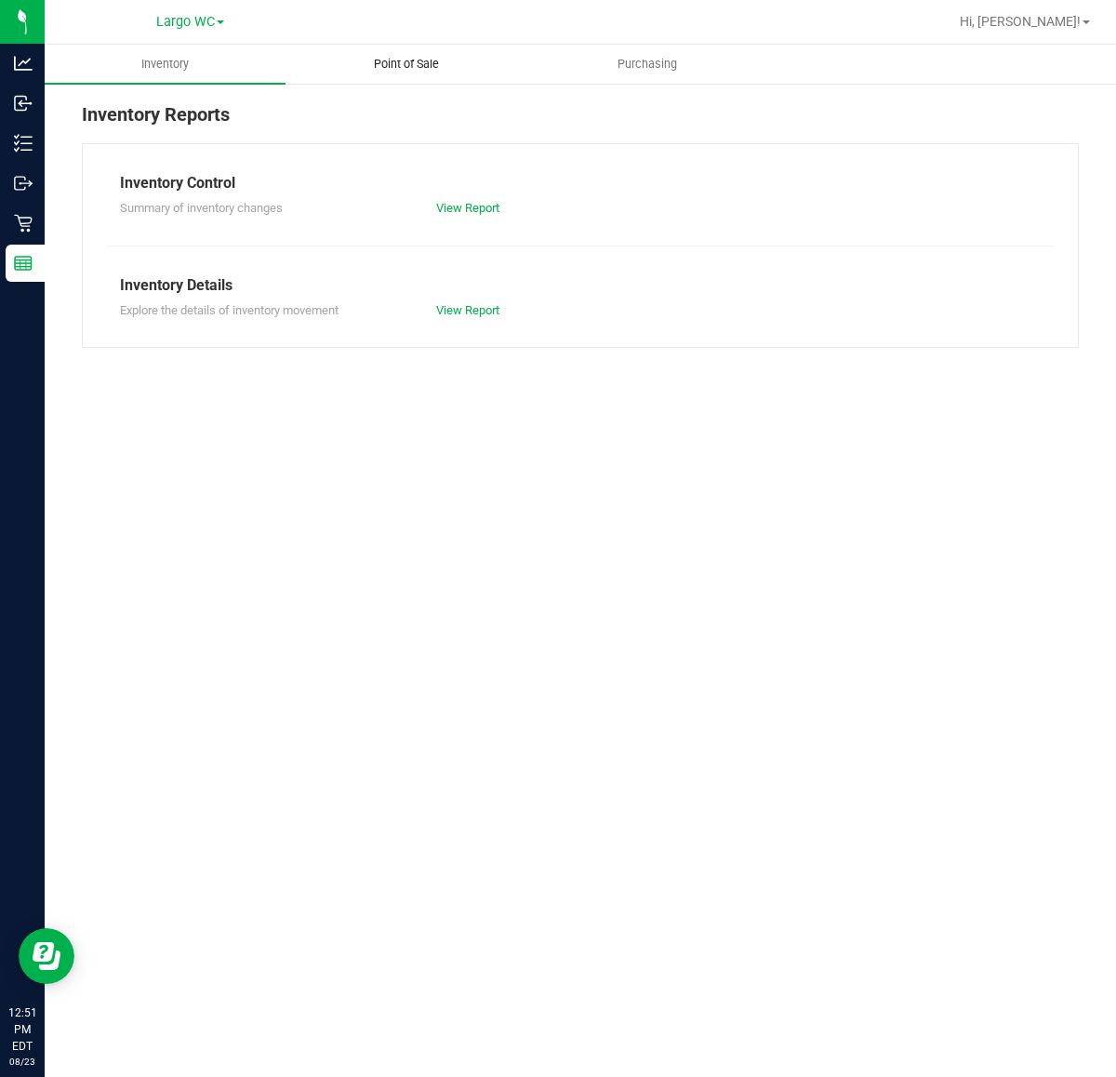
click at [378, 61] on span "Point of Sale" at bounding box center [406, 64] width 115 height 17
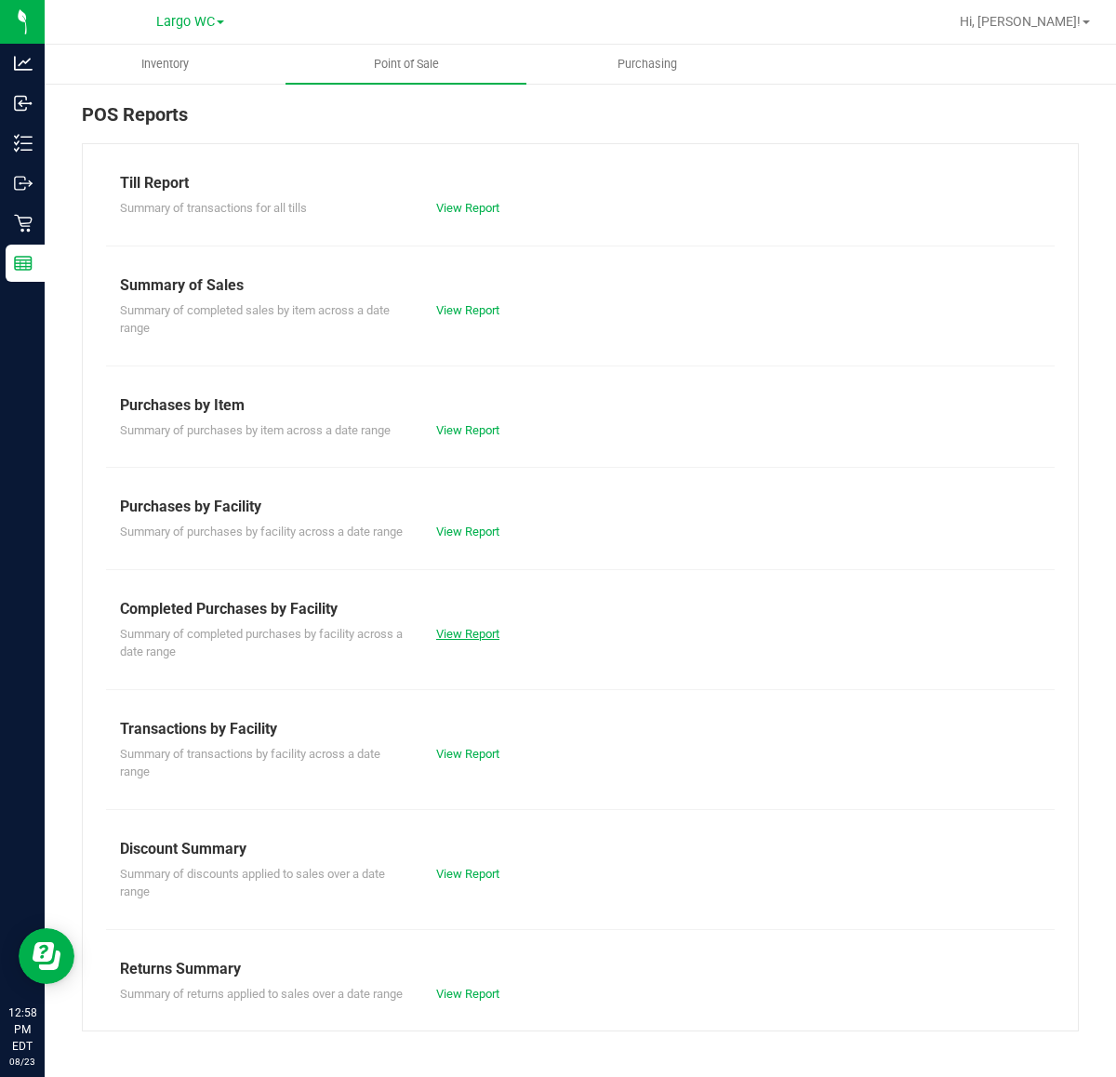
click at [451, 631] on link "View Report" at bounding box center [467, 634] width 63 height 14
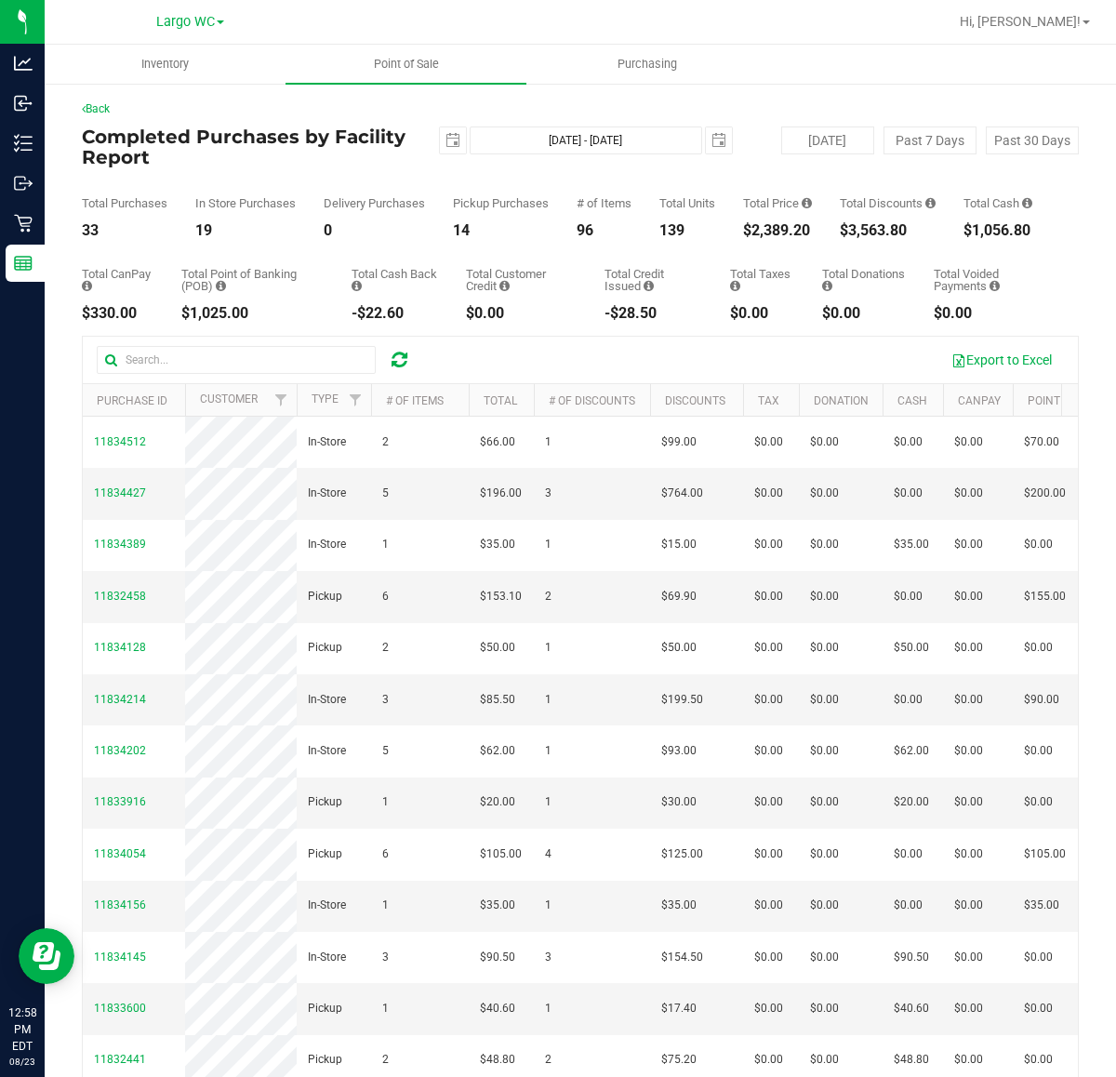
click at [767, 235] on div "$2,389.20" at bounding box center [777, 230] width 69 height 15
click at [770, 238] on div "$2,389.20" at bounding box center [777, 230] width 69 height 15
drag, startPoint x: 770, startPoint y: 239, endPoint x: 751, endPoint y: 240, distance: 19.6
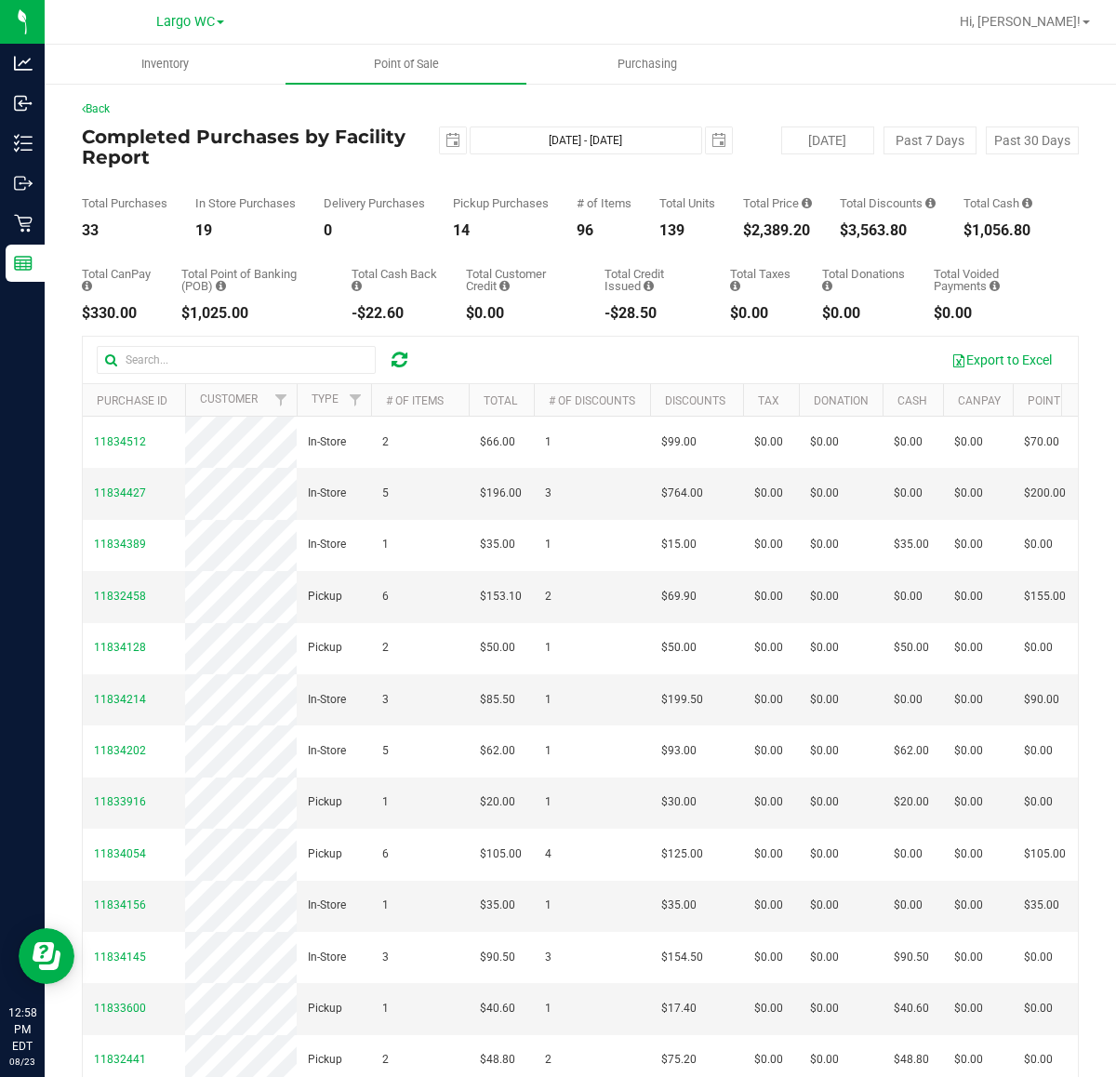
click at [772, 238] on div "$2,389.20" at bounding box center [777, 230] width 69 height 15
